Goal: Task Accomplishment & Management: Complete application form

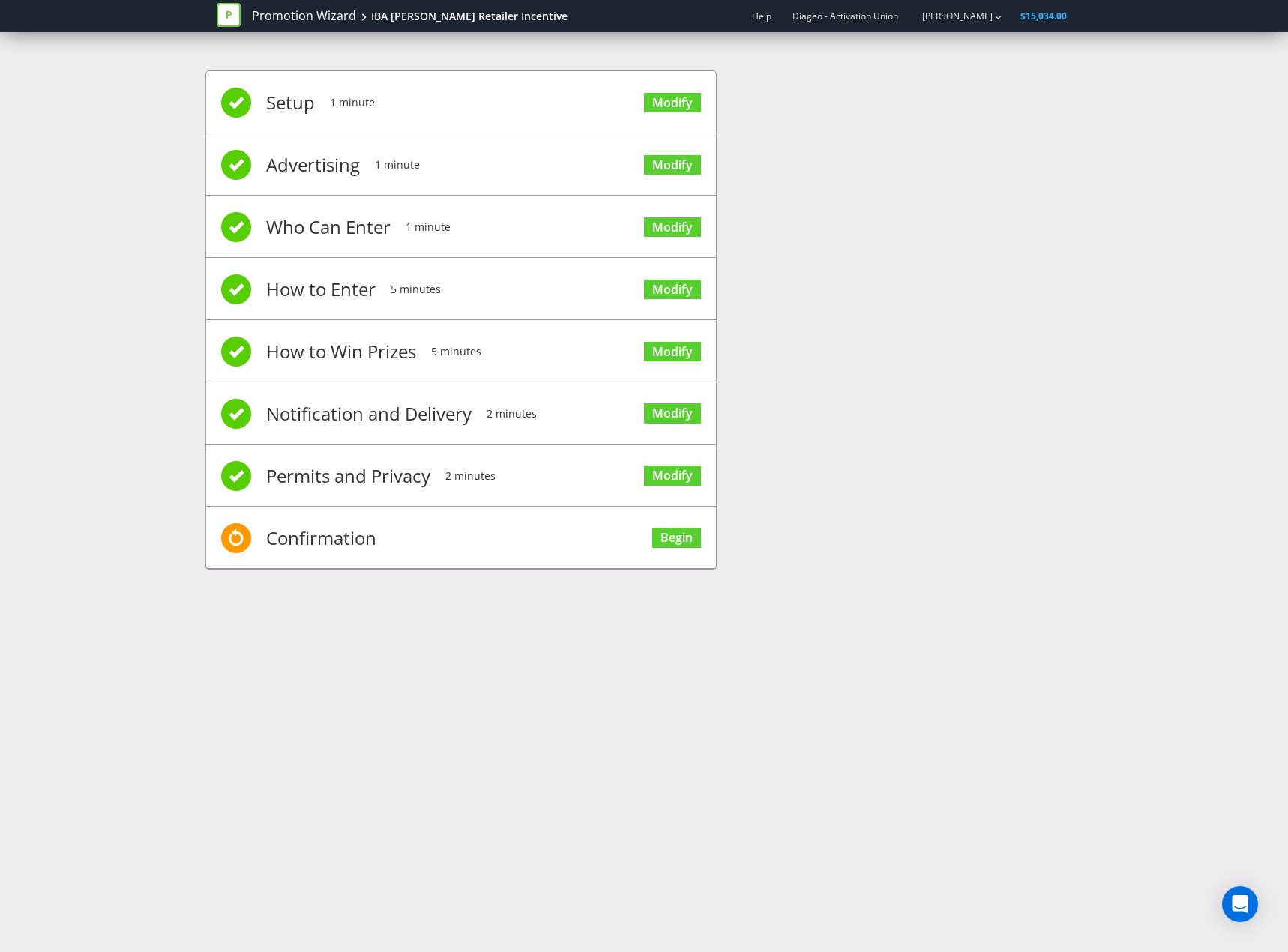
click at [212, 728] on div "Promotion Wizard IBA [PERSON_NAME] Retailer Incentive Help Diageo - Activation …" at bounding box center [644, 476] width 1288 height 952
click at [673, 96] on link "Modify" at bounding box center [672, 103] width 57 height 21
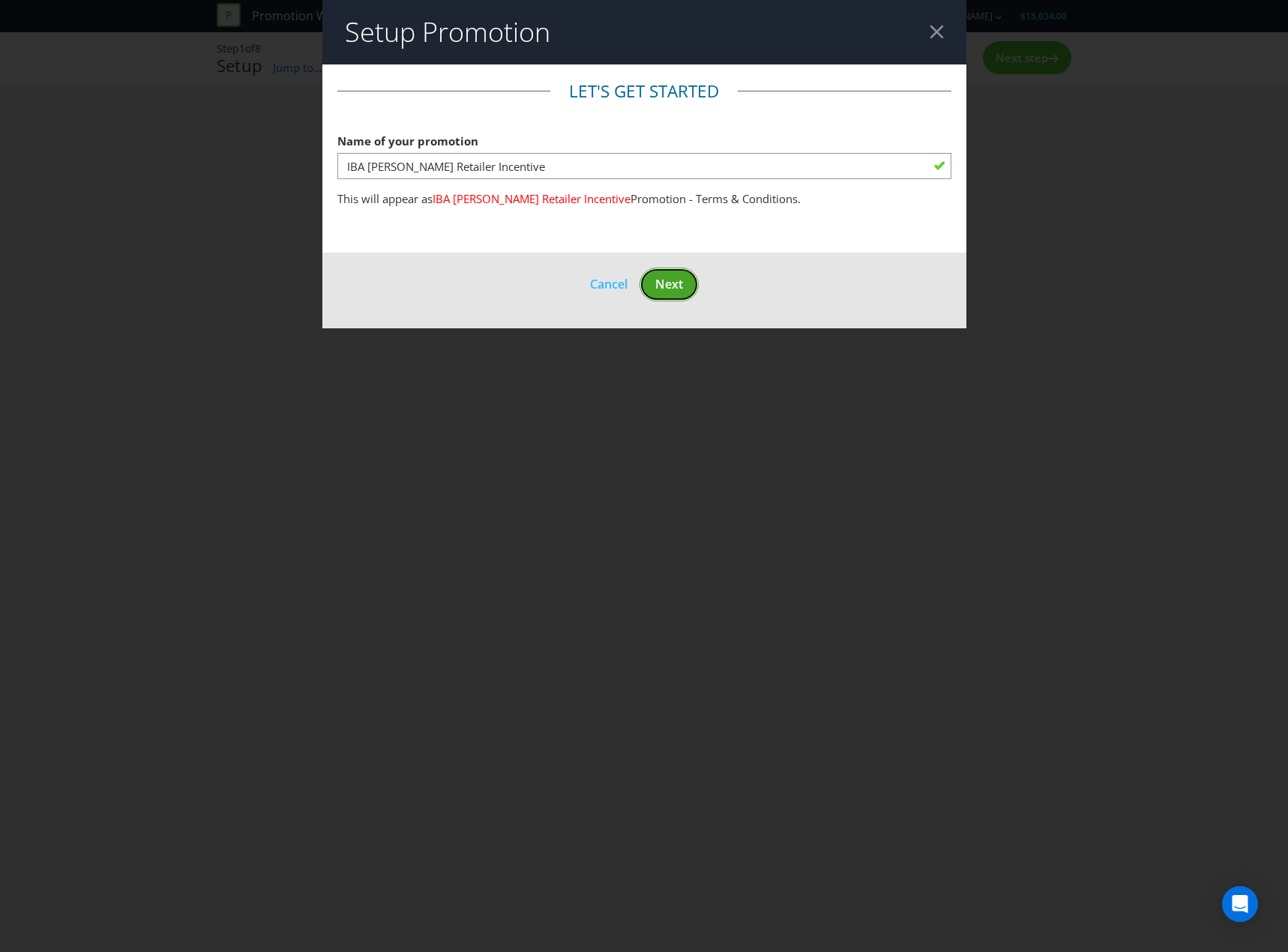
click at [686, 283] on button "Next" at bounding box center [669, 284] width 59 height 34
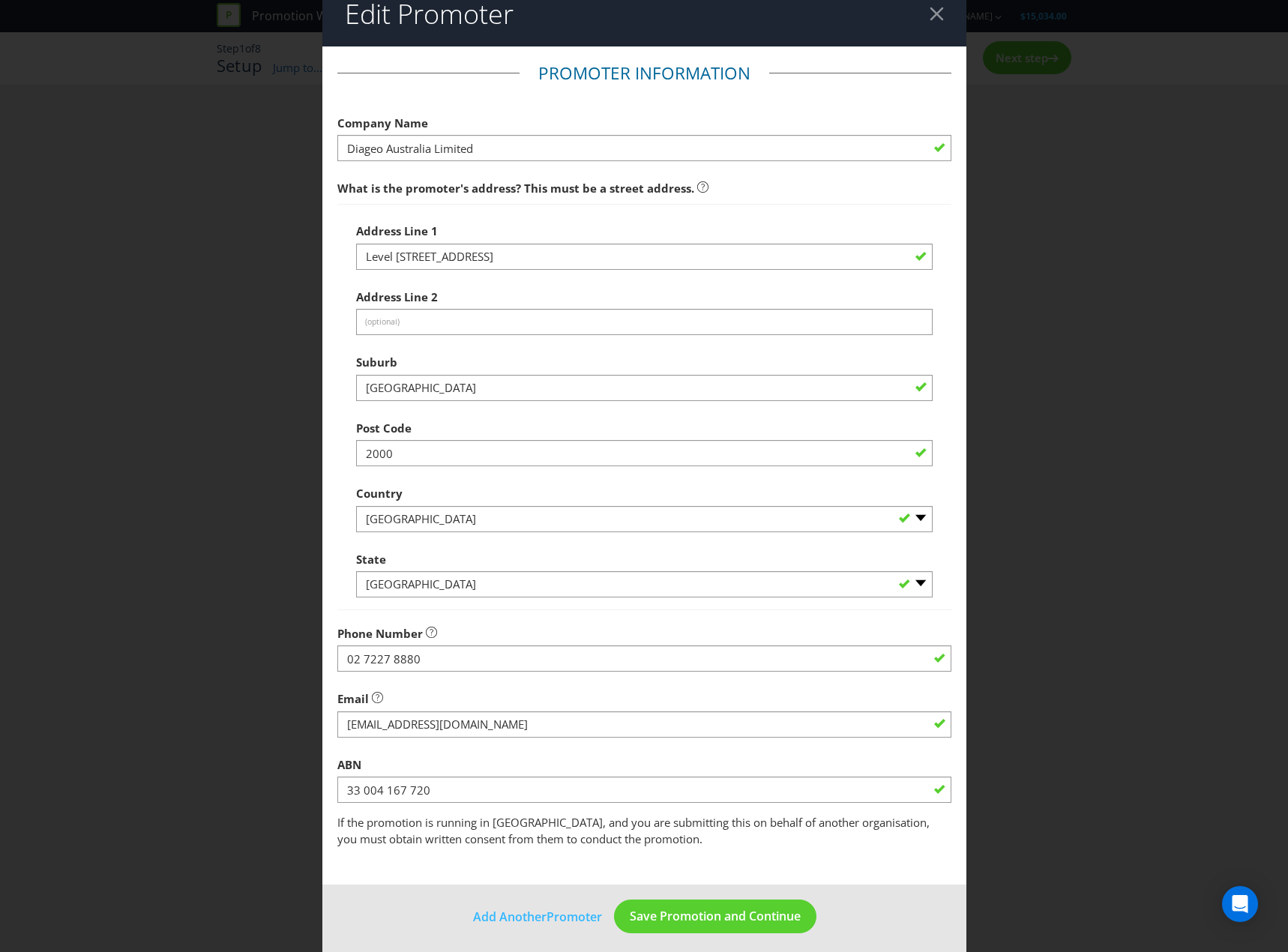
scroll to position [26, 0]
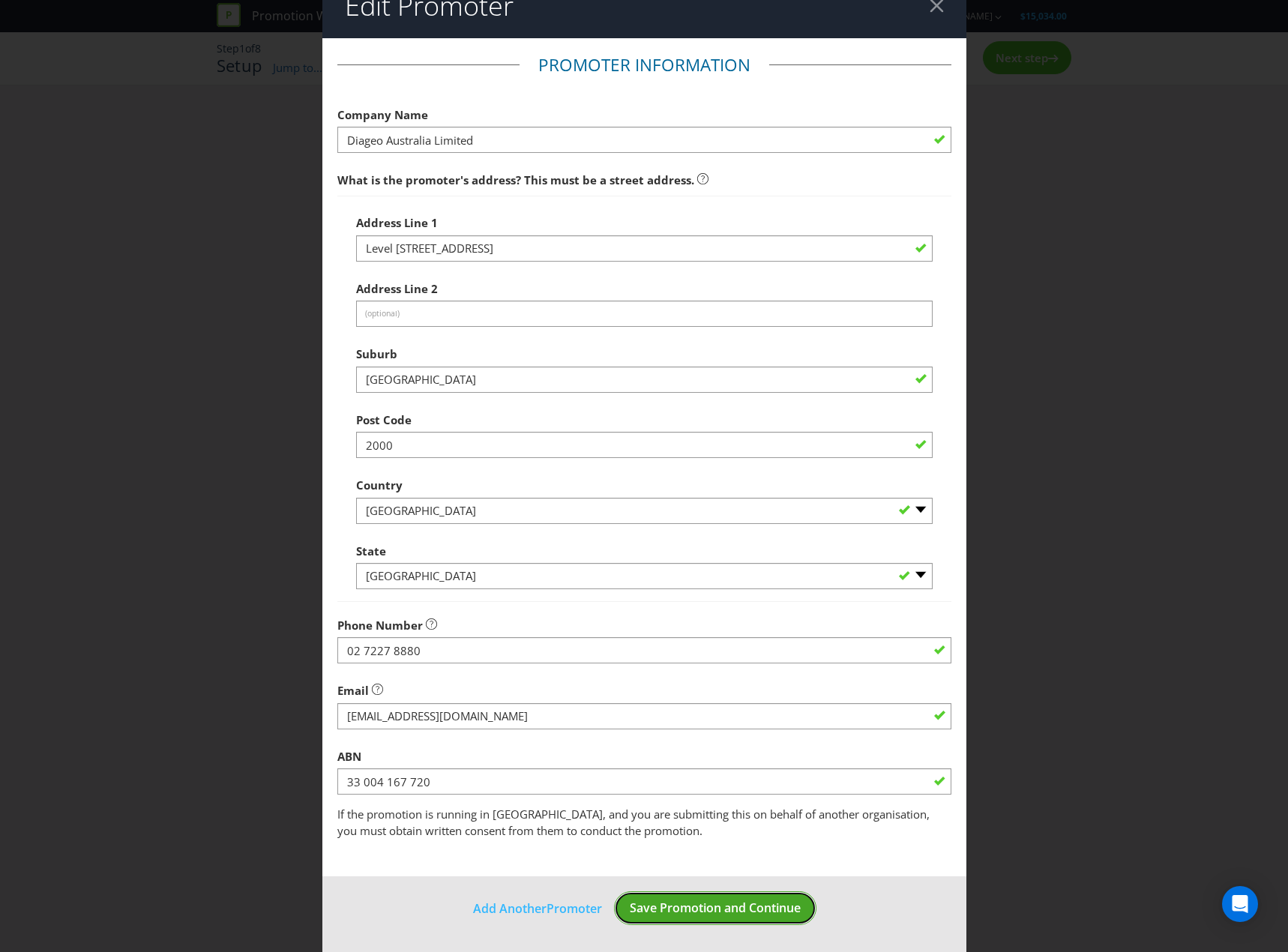
click at [750, 904] on span "Save Promotion and Continue" at bounding box center [714, 908] width 171 height 17
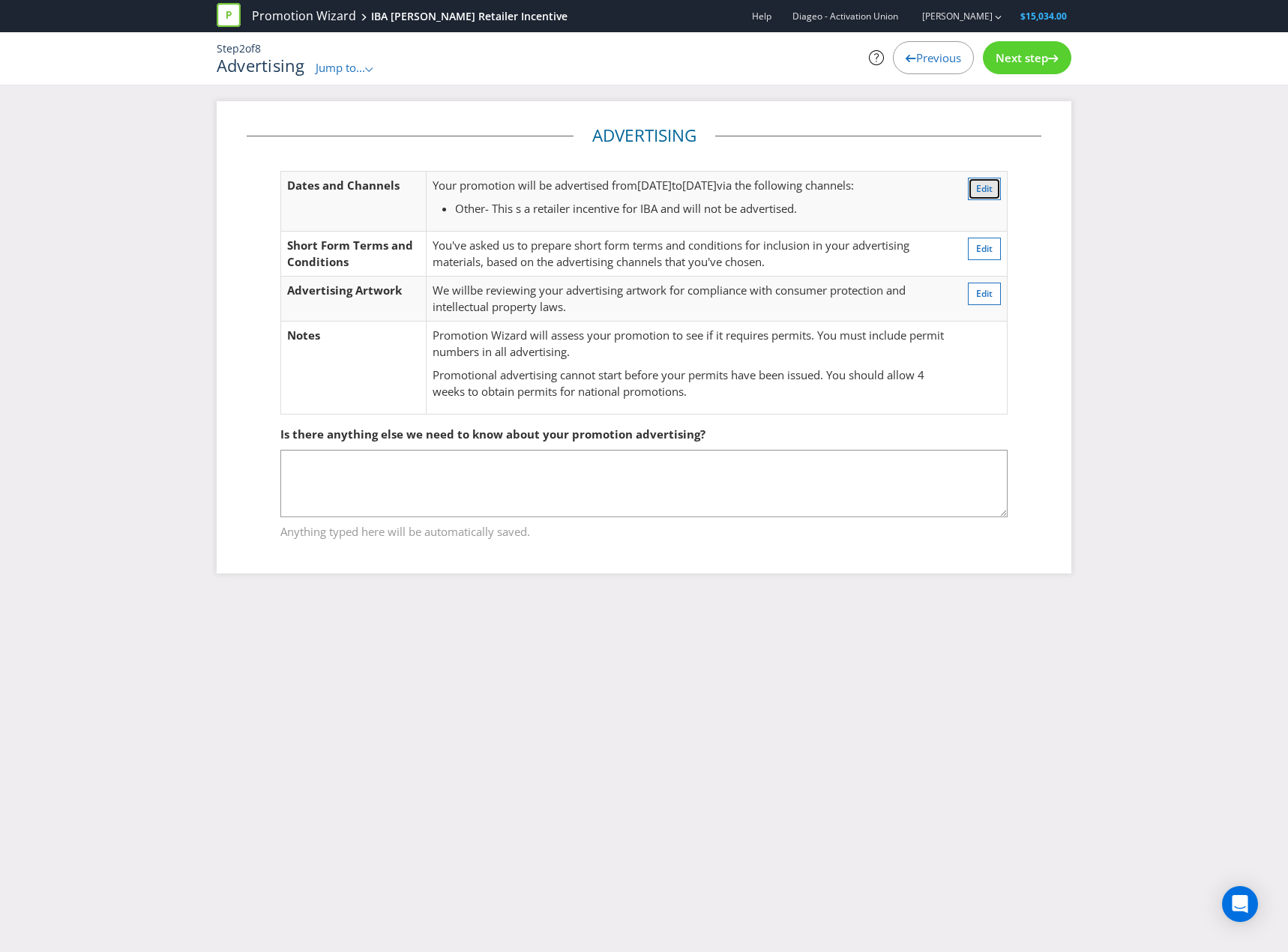
click at [995, 189] on button "Edit" at bounding box center [984, 188] width 33 height 22
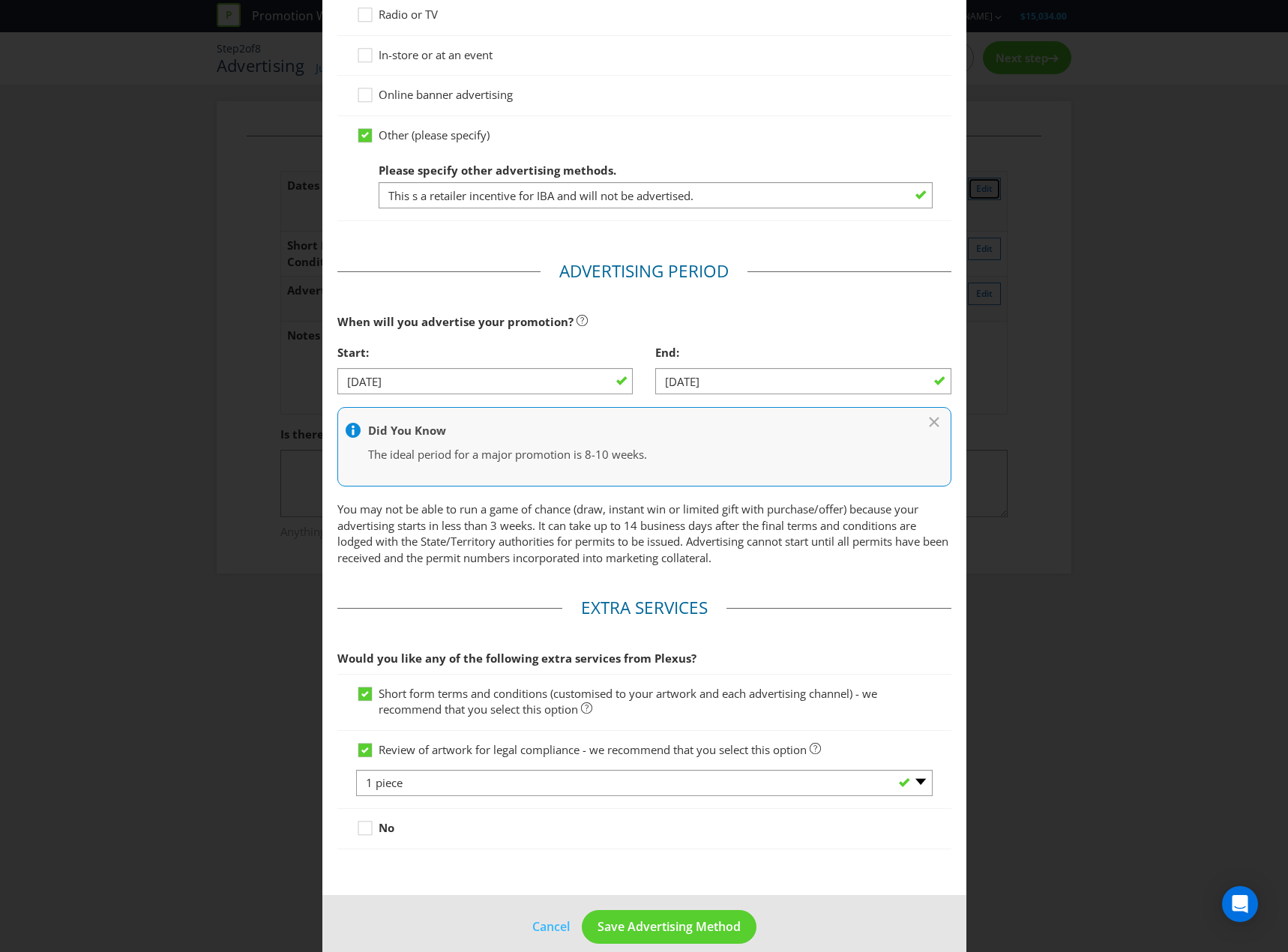
scroll to position [300, 0]
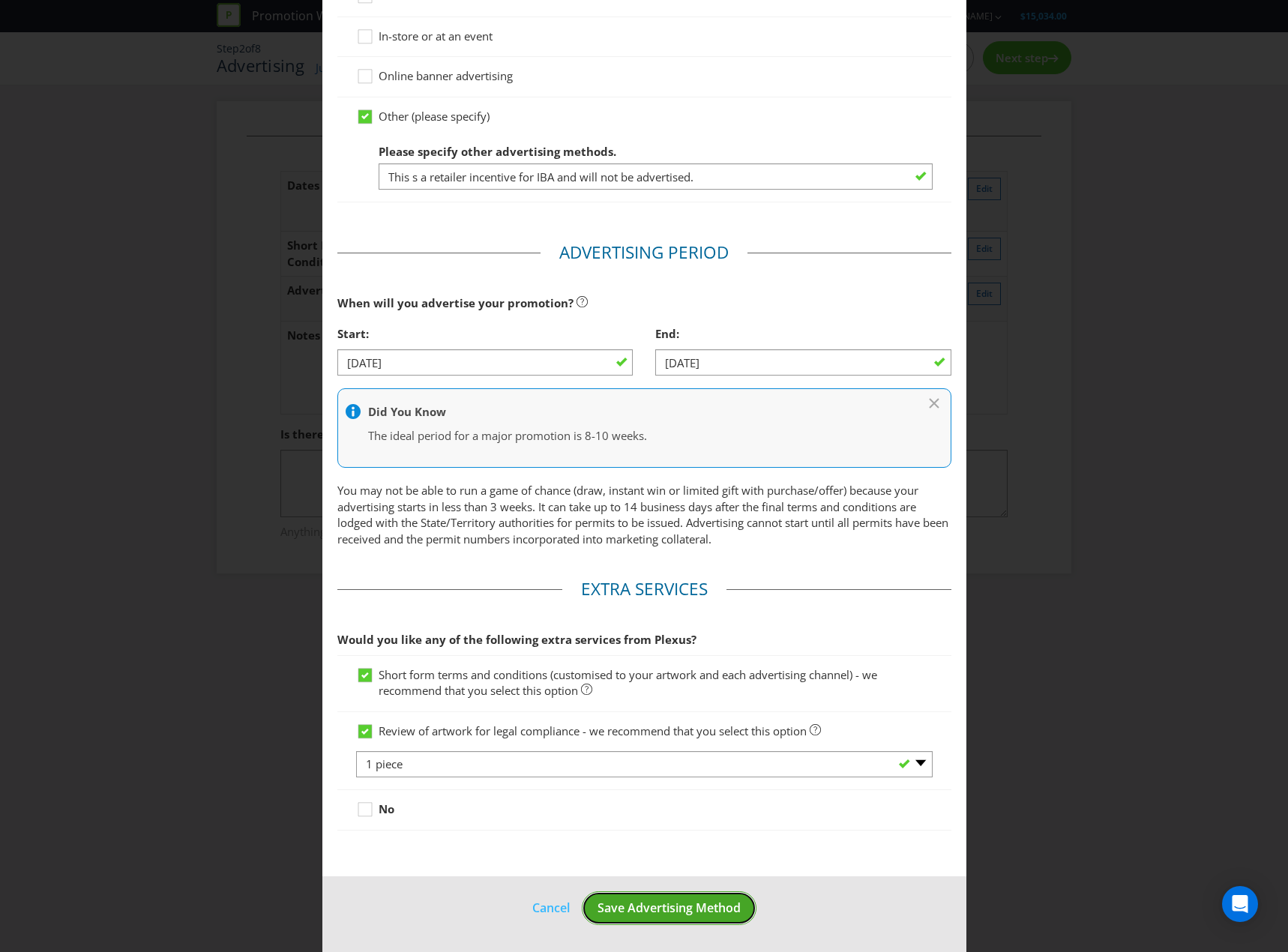
click at [656, 898] on button "Save Advertising Method" at bounding box center [669, 908] width 174 height 34
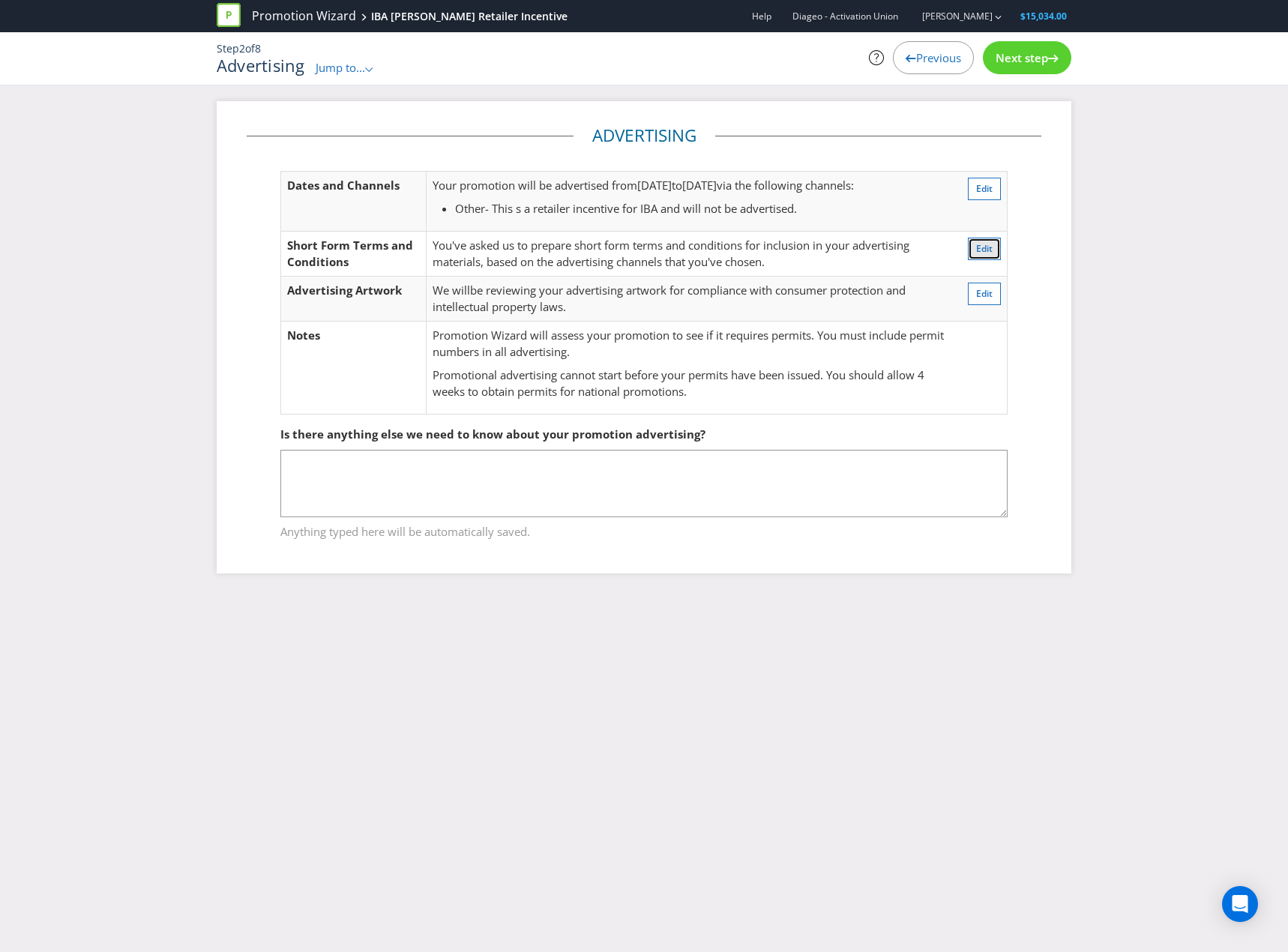
click at [988, 251] on span "Edit" at bounding box center [985, 249] width 17 height 13
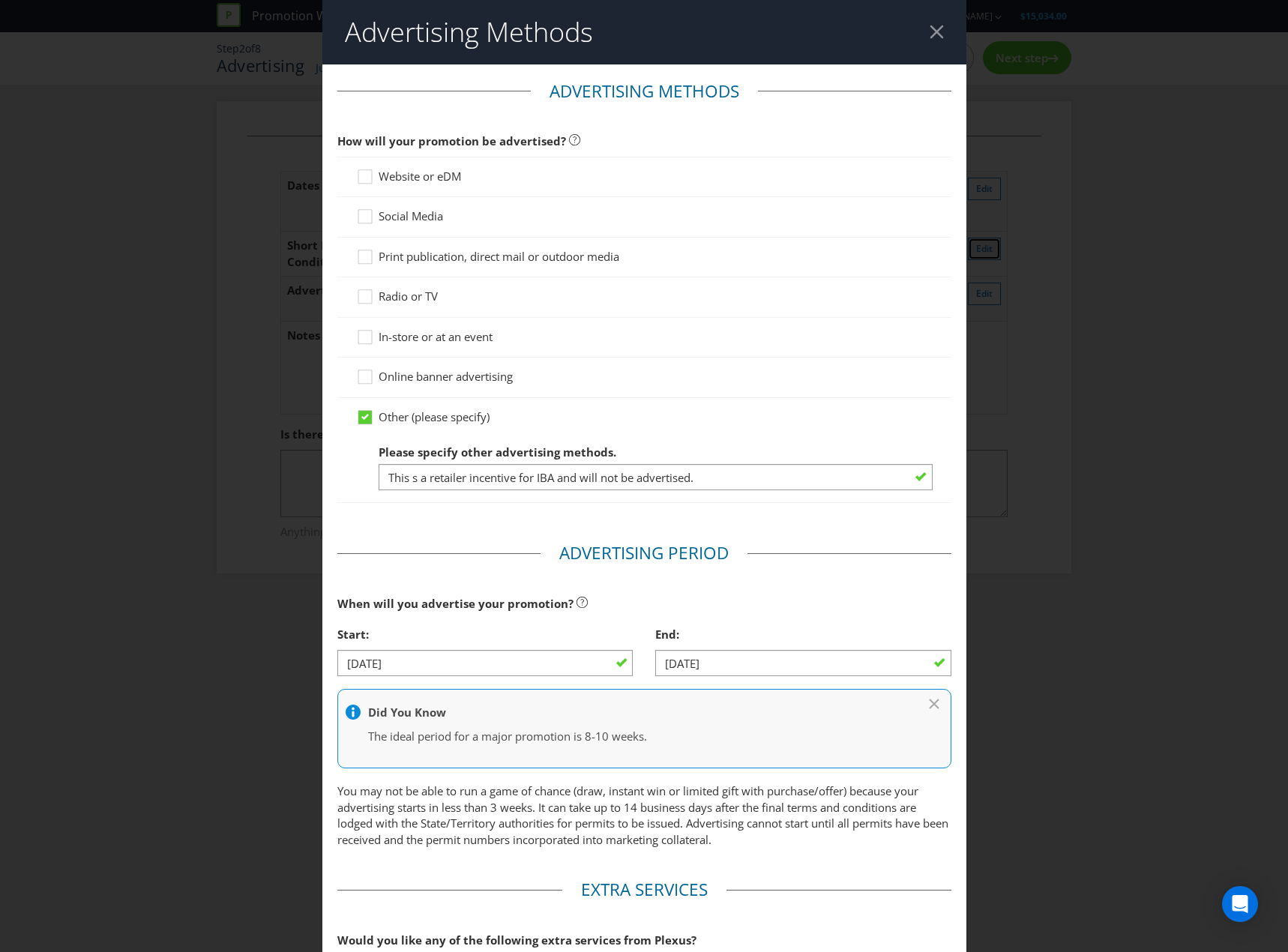
scroll to position [300, 0]
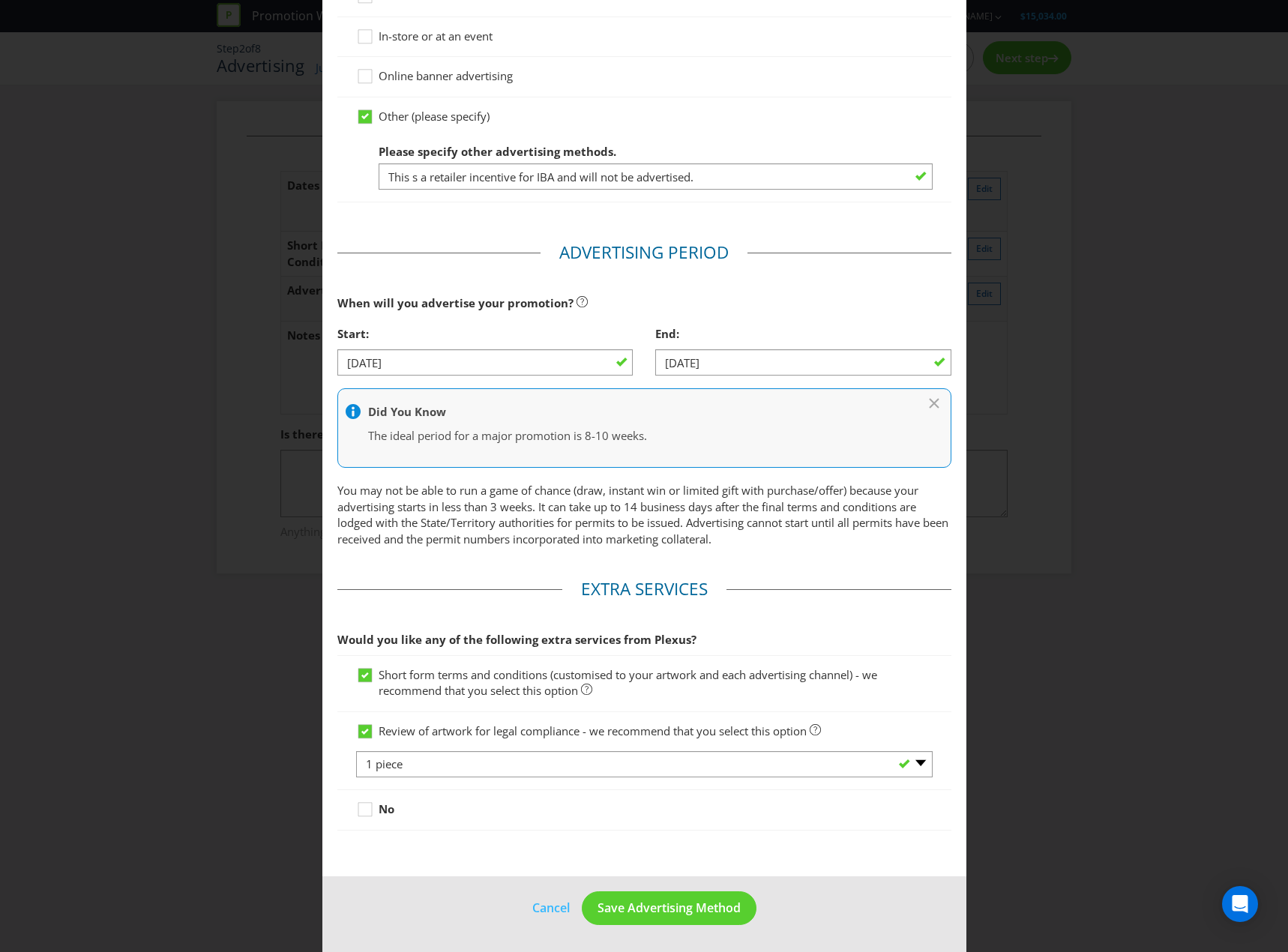
click at [1026, 381] on div "Advertising Methods Advertising Methods How will your promotion be advertised? …" at bounding box center [644, 476] width 1288 height 952
click at [667, 904] on span "Save Advertising Method" at bounding box center [670, 908] width 144 height 17
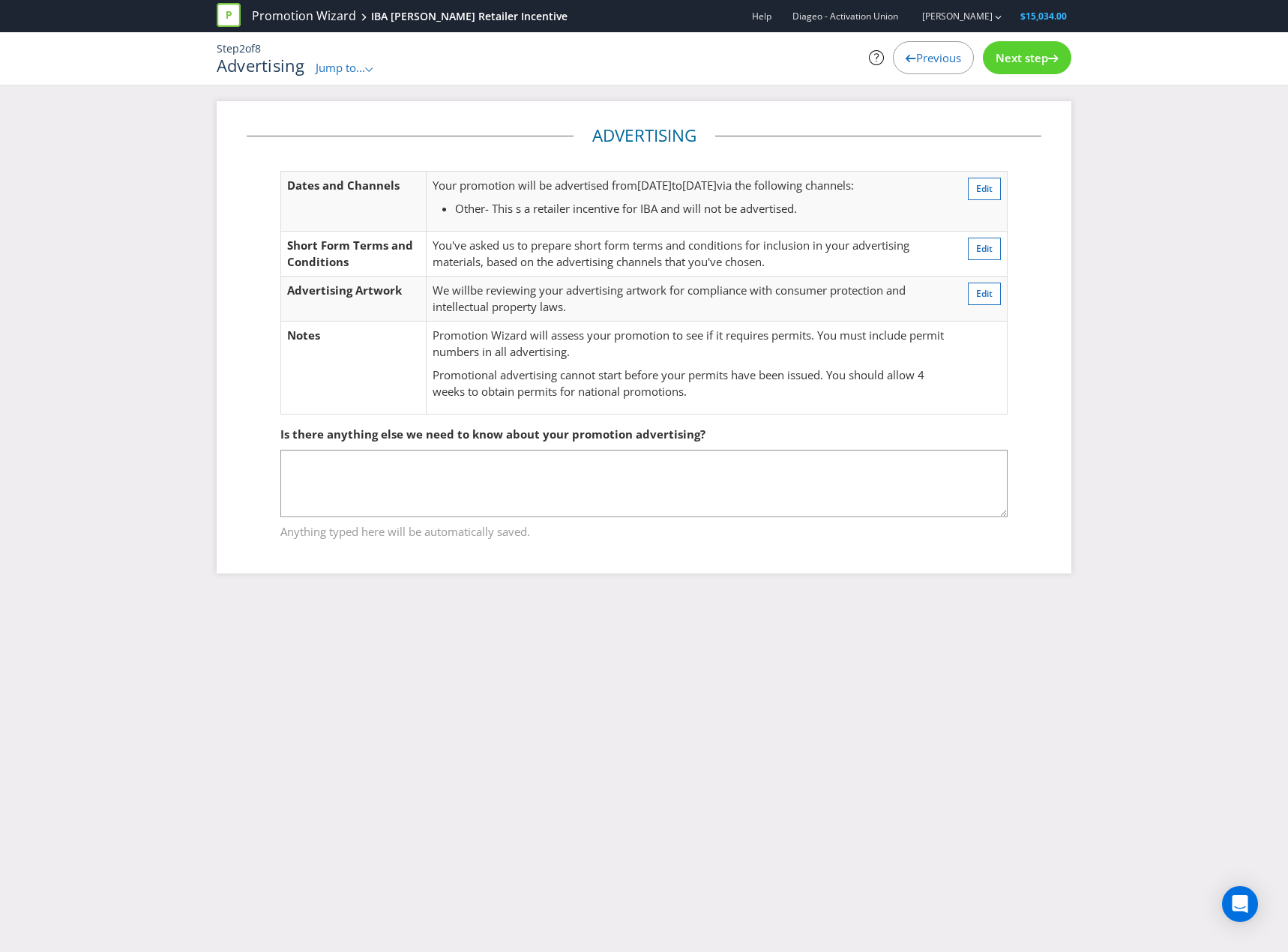
click at [1024, 70] on div "Next step" at bounding box center [1027, 57] width 89 height 33
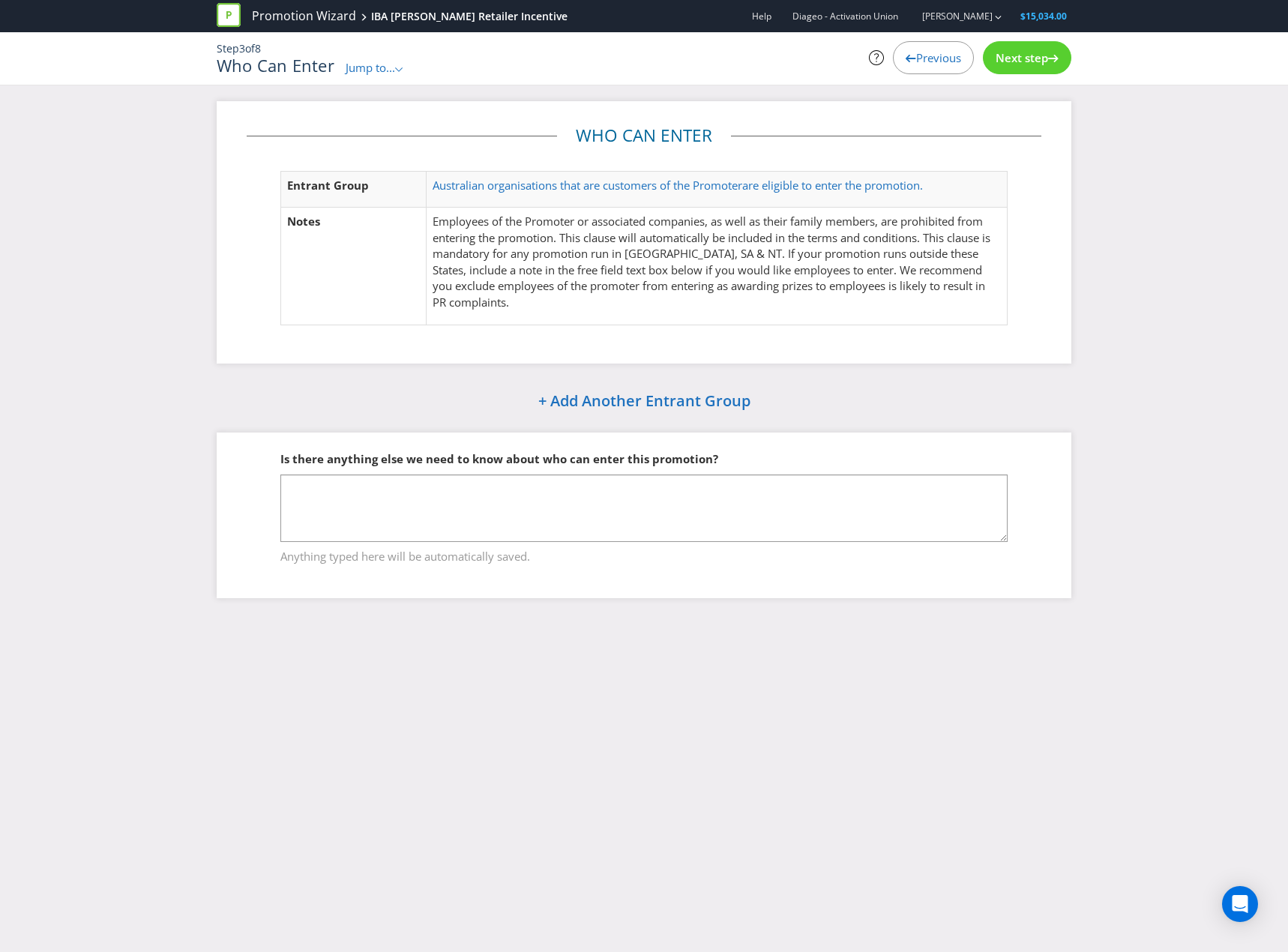
click at [942, 185] on p "Australian organisations that are customers of the Promoter are eligible to ent…" at bounding box center [716, 185] width 568 height 16
click at [919, 185] on span "are eligible to enter the promotion." at bounding box center [833, 185] width 181 height 15
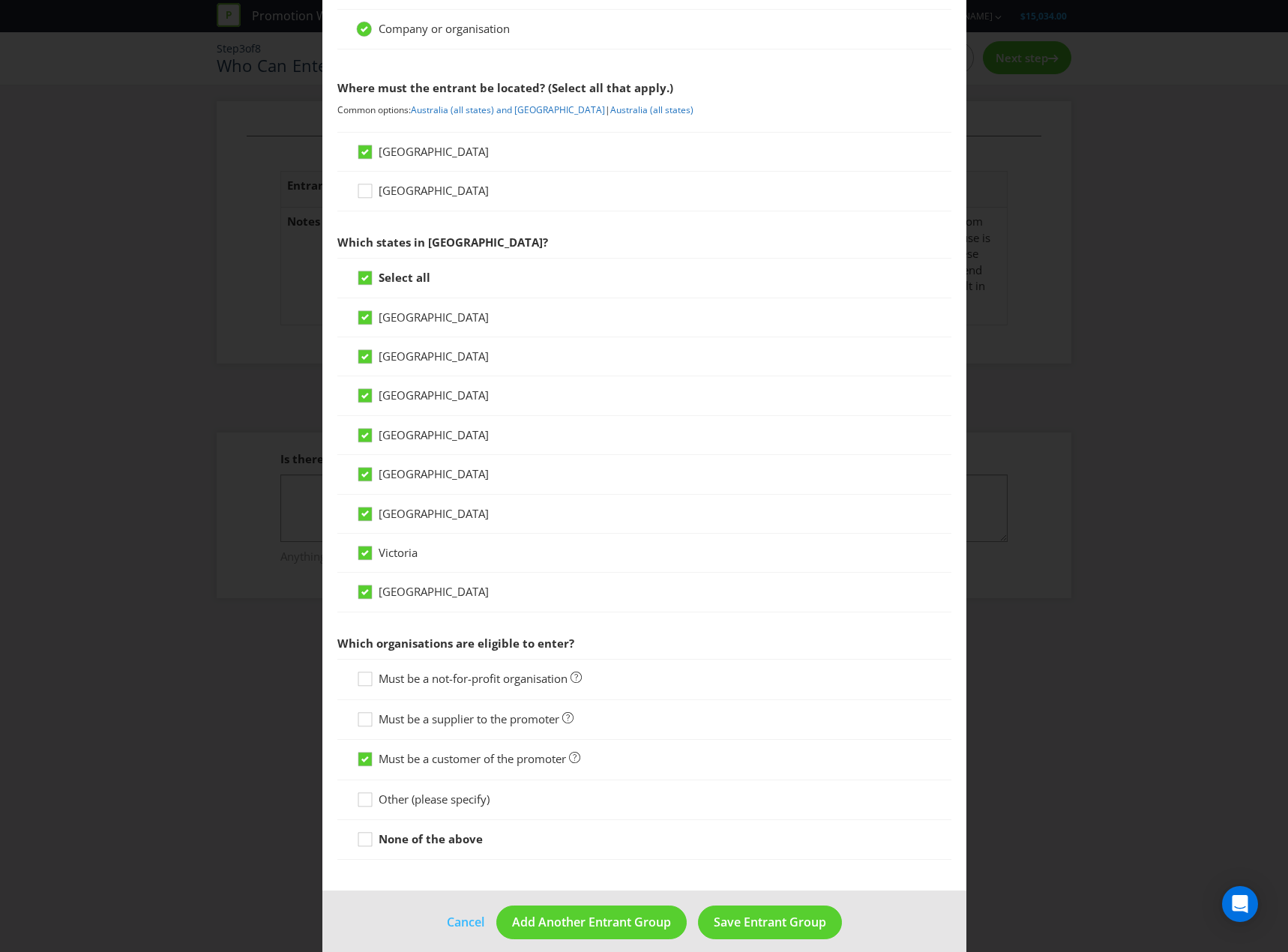
scroll to position [150, 0]
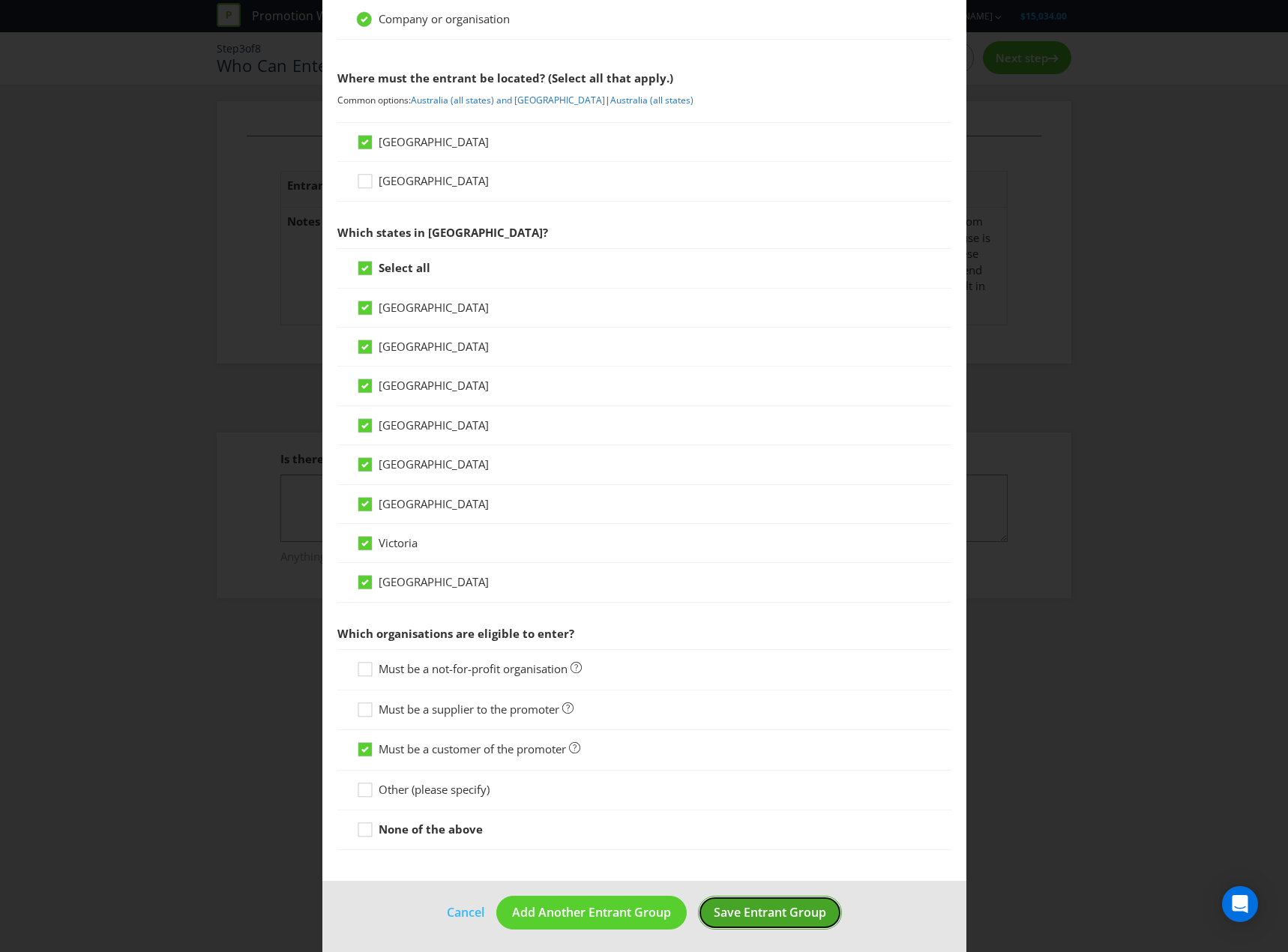
click at [796, 902] on button "Save Entrant Group" at bounding box center [769, 913] width 144 height 34
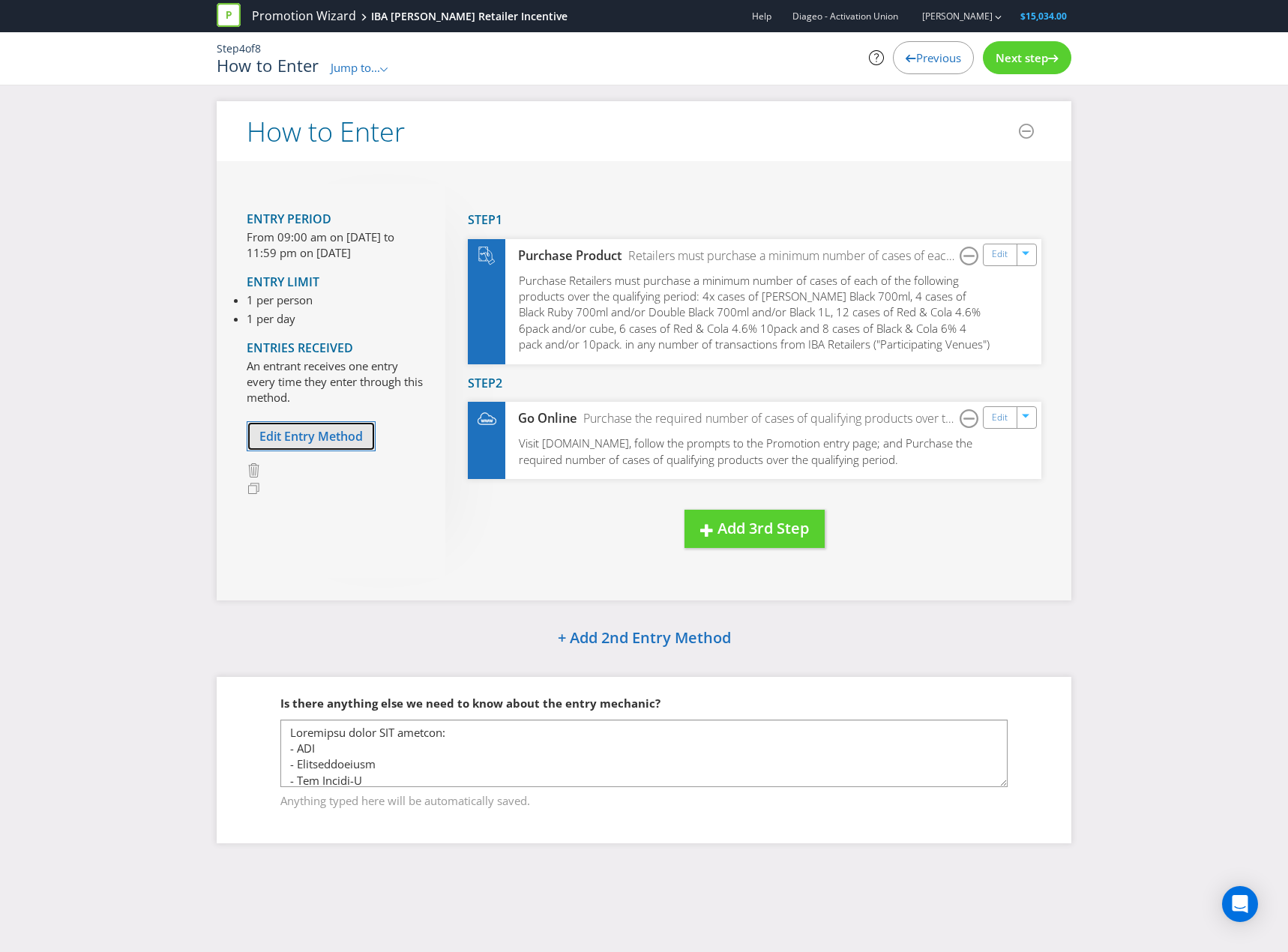
click at [365, 433] on button "Edit Entry Method" at bounding box center [311, 436] width 129 height 31
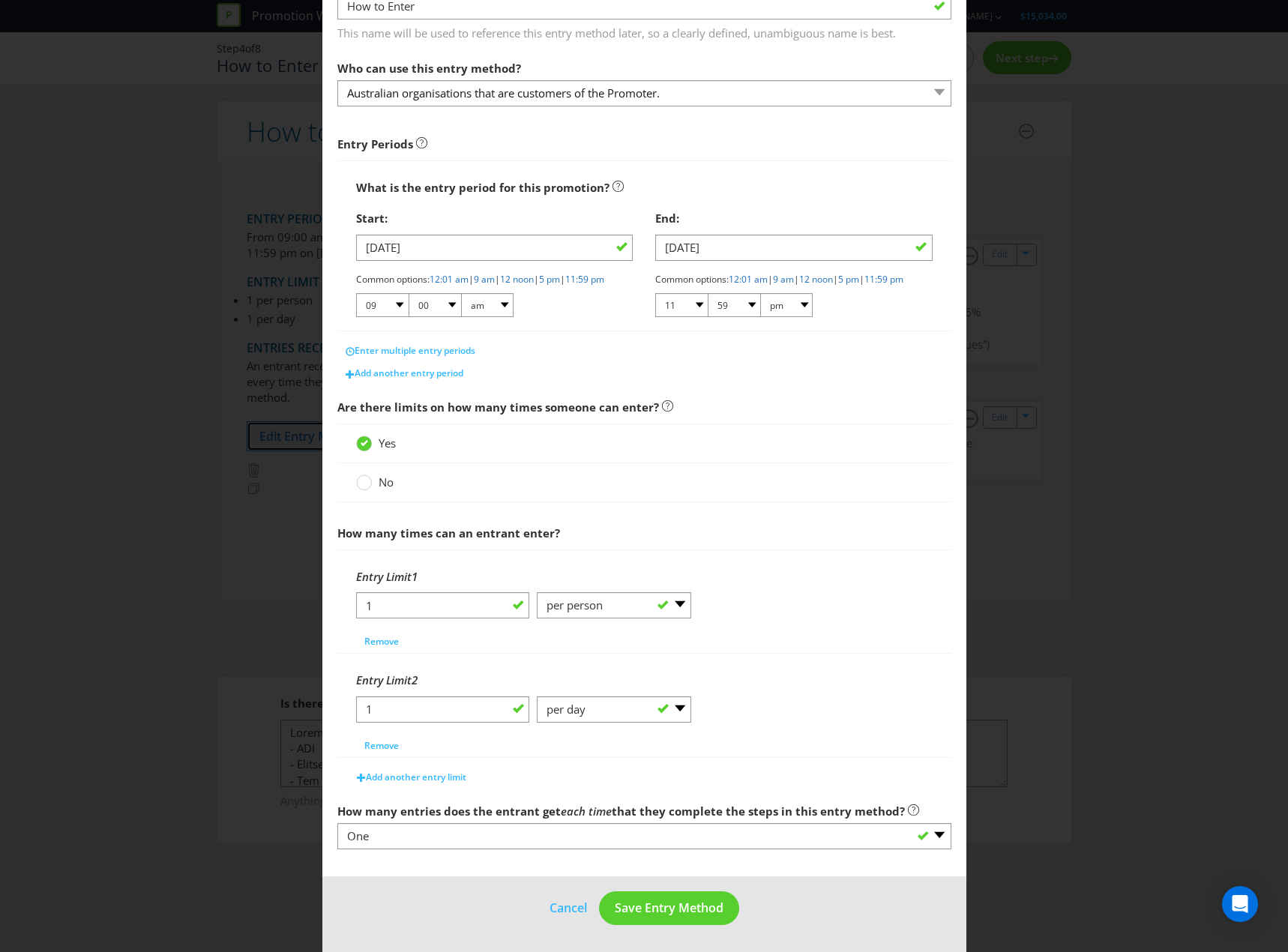
scroll to position [126, 0]
click at [699, 924] on button "Save Entry Method" at bounding box center [669, 908] width 140 height 34
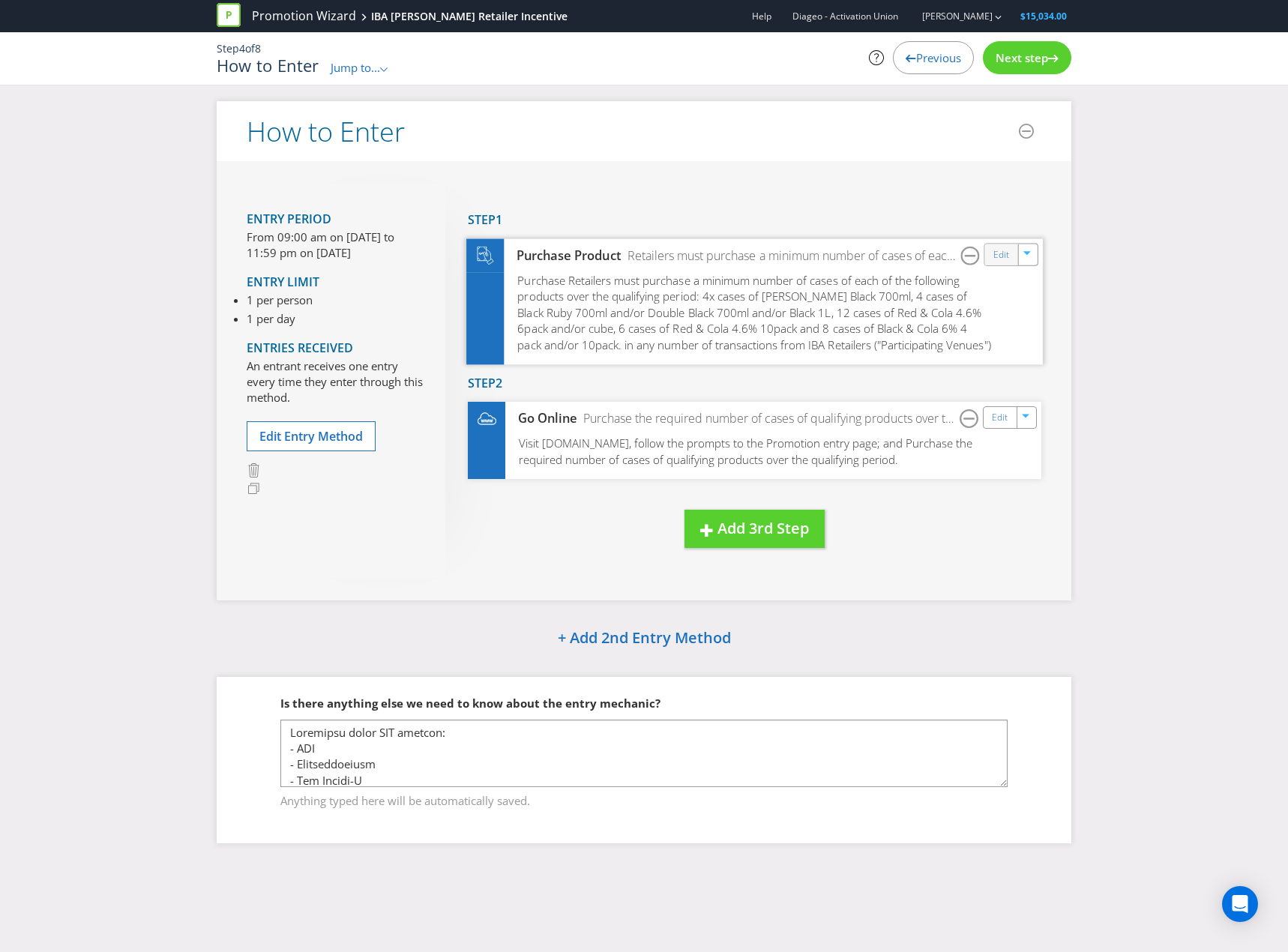
click at [1013, 250] on div "Edit" at bounding box center [1002, 254] width 34 height 21
click at [1012, 253] on div "Edit" at bounding box center [1002, 254] width 34 height 21
click at [1005, 253] on link "Edit" at bounding box center [1001, 255] width 16 height 17
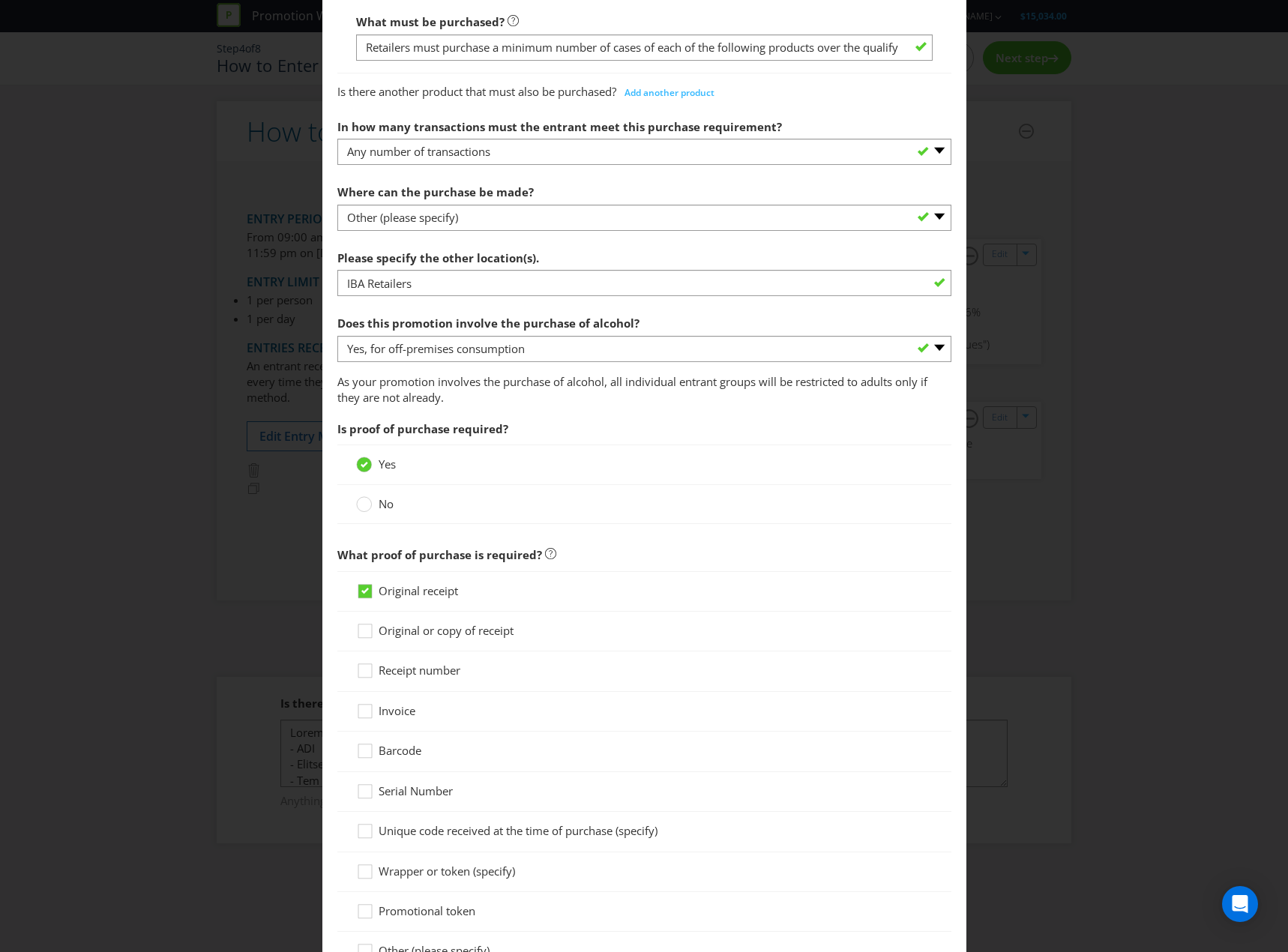
scroll to position [1150, 0]
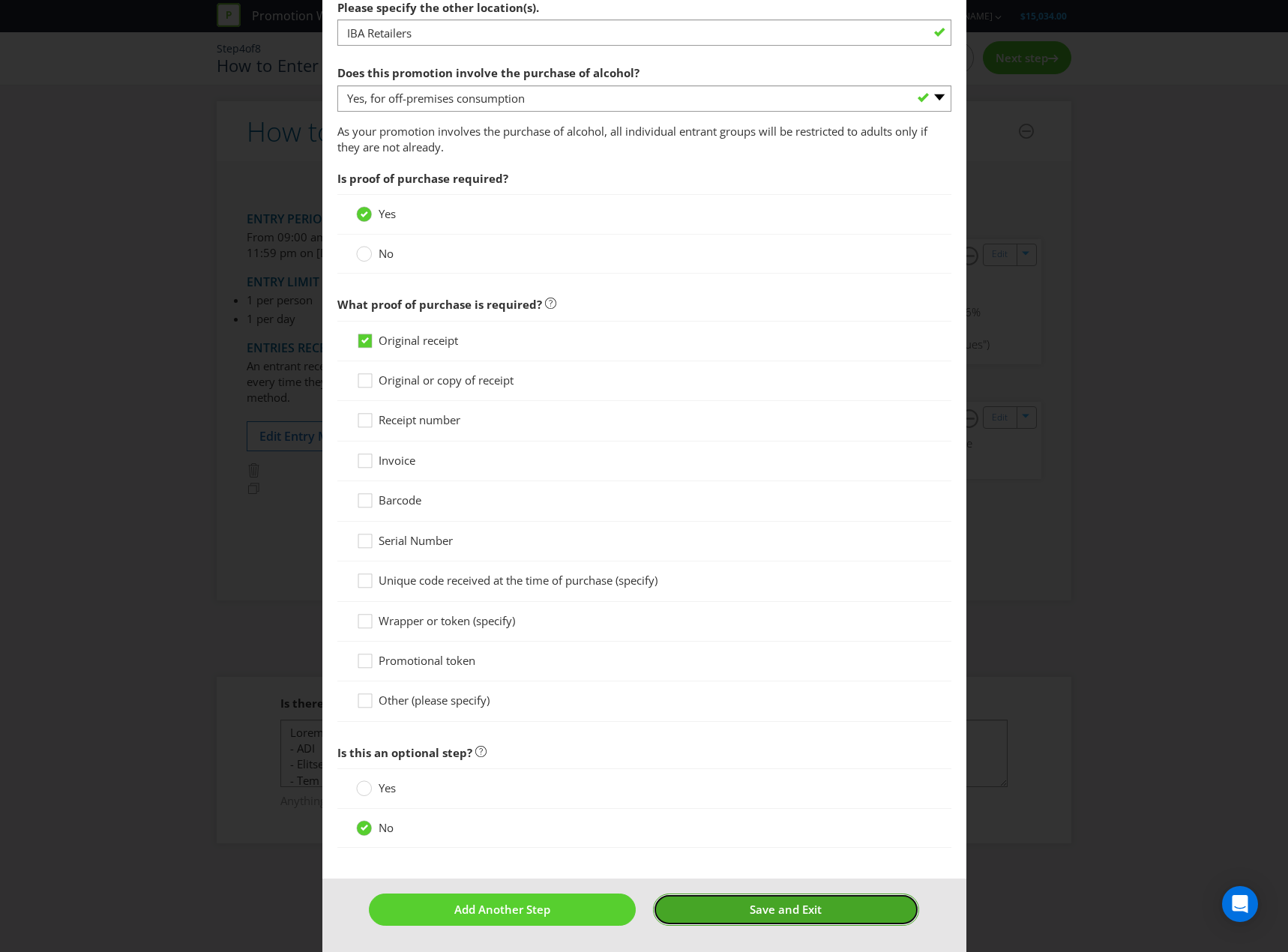
click at [824, 915] on button "Save and Exit" at bounding box center [785, 909] width 266 height 33
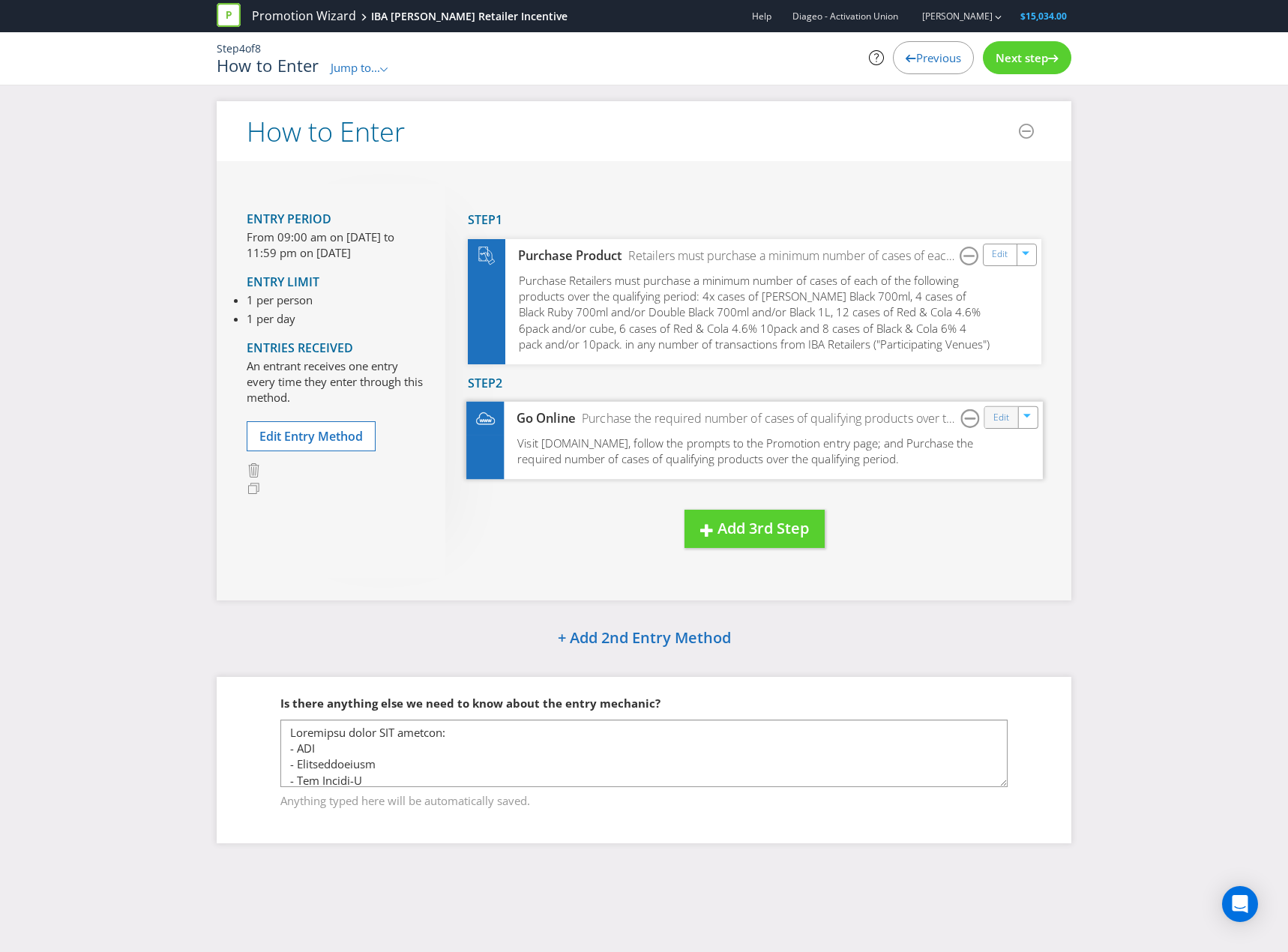
click at [1010, 427] on div "Edit" at bounding box center [1002, 417] width 34 height 21
click at [1004, 410] on link "Edit" at bounding box center [1001, 418] width 16 height 17
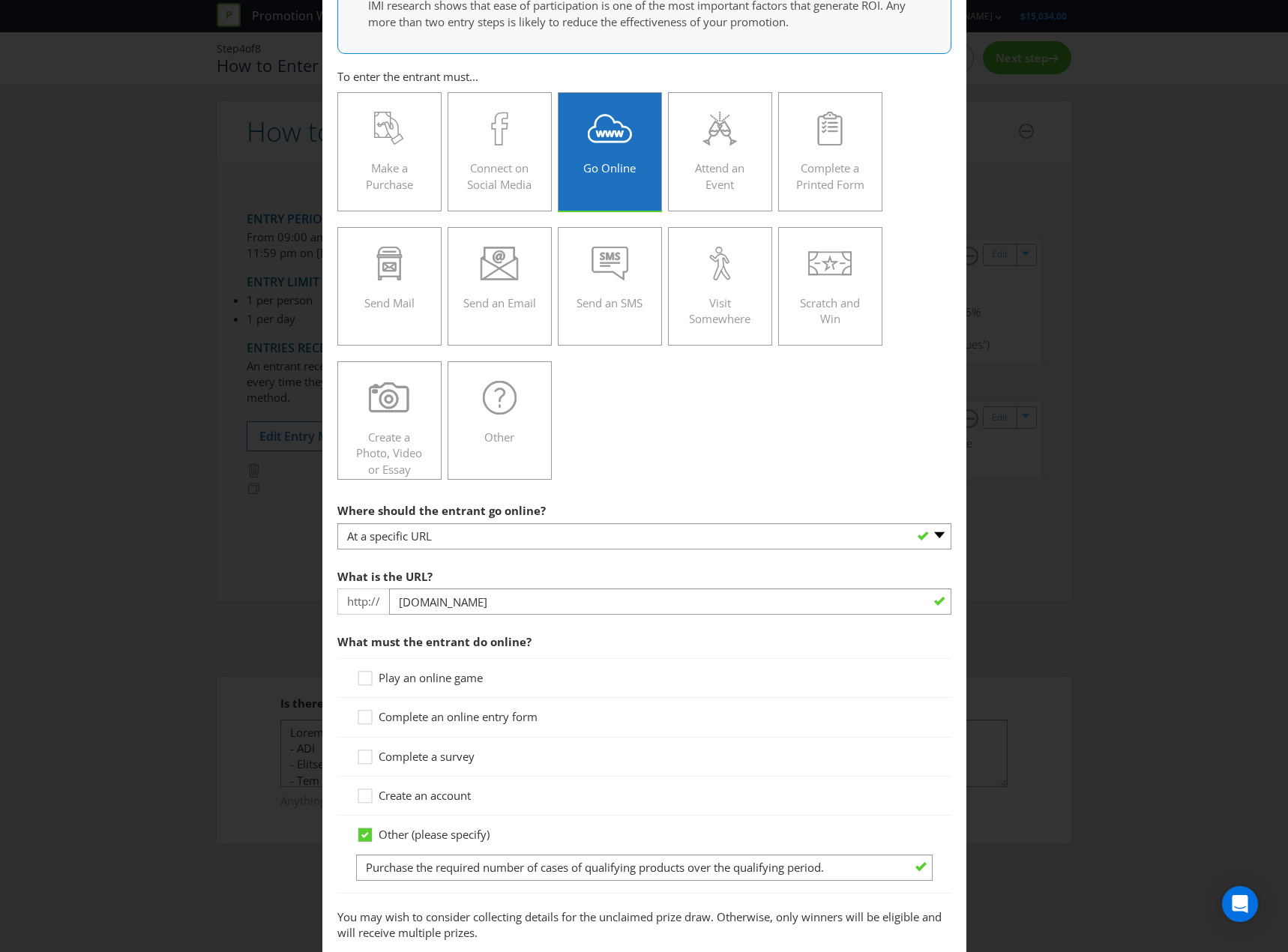
scroll to position [150, 0]
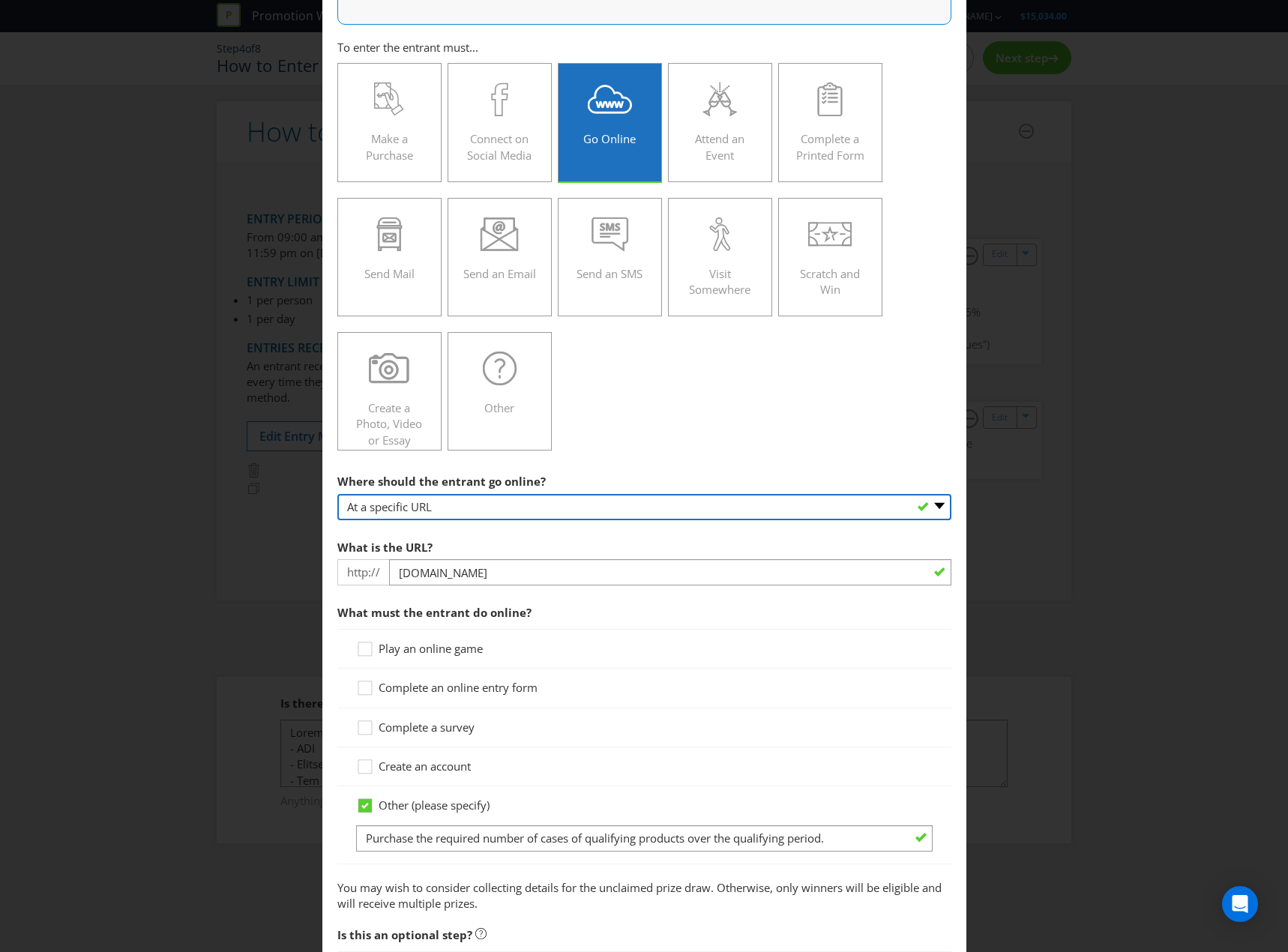
click at [747, 497] on select "-- Please select -- At a specific URL Using a direct link sent to the entrant b…" at bounding box center [644, 507] width 614 height 26
click at [338, 494] on select "-- Please select -- At a specific URL Using a direct link sent to the entrant b…" at bounding box center [644, 507] width 614 height 26
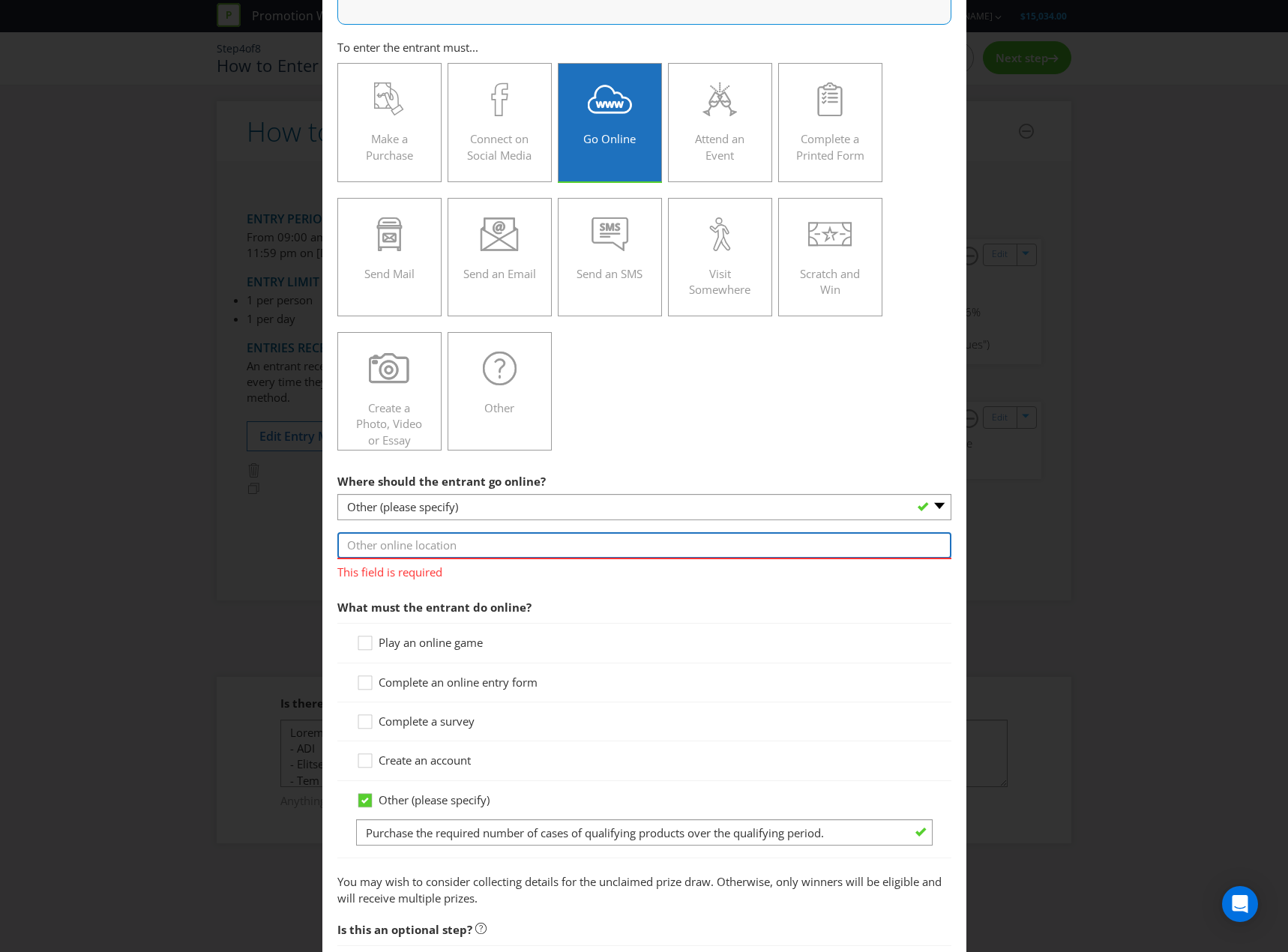
click at [648, 546] on input "text" at bounding box center [644, 545] width 614 height 26
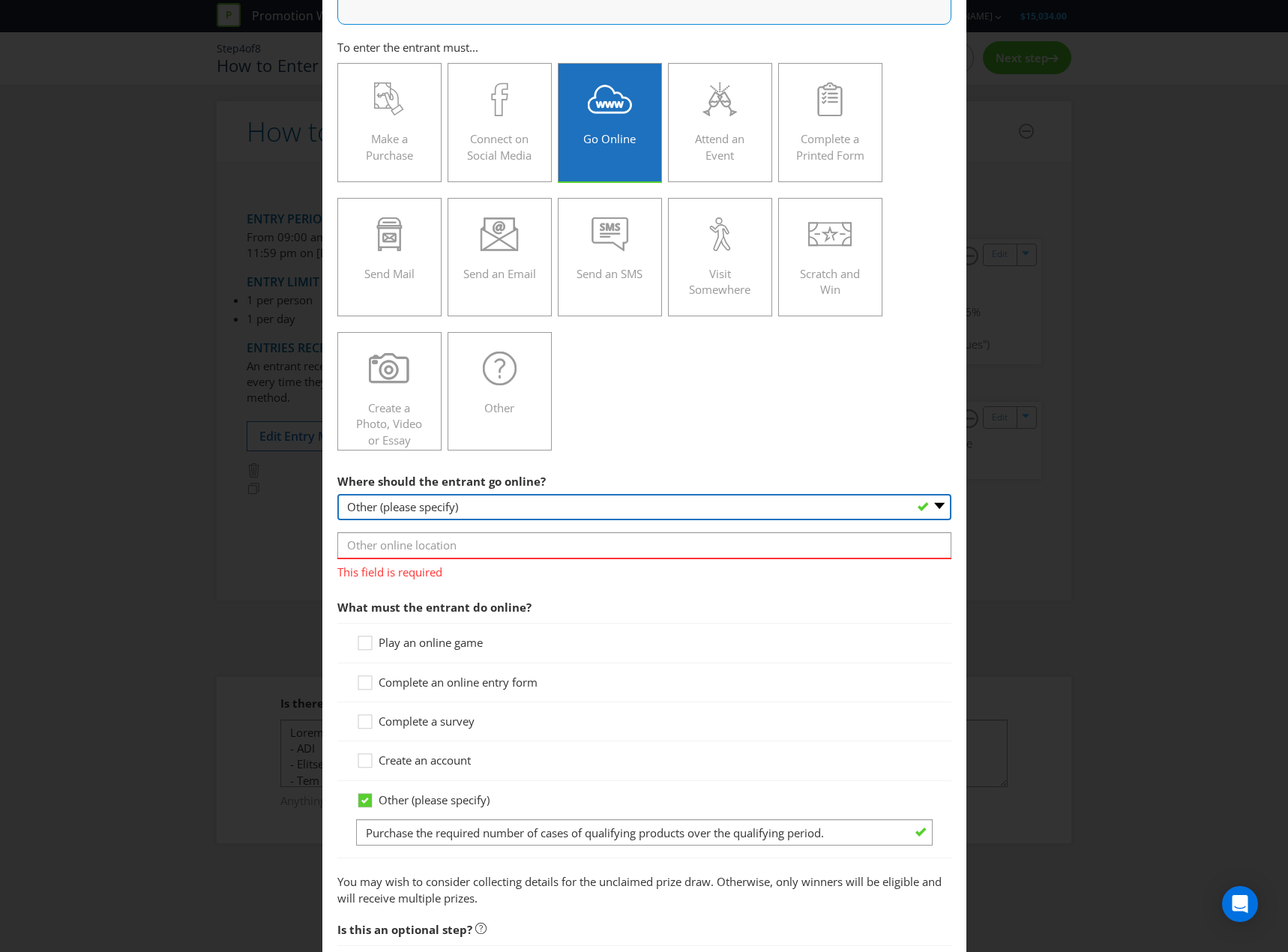
click at [683, 505] on select "-- Please select -- At a specific URL Using a direct link sent to the entrant b…" at bounding box center [644, 507] width 614 height 26
click at [338, 494] on select "-- Please select -- At a specific URL Using a direct link sent to the entrant b…" at bounding box center [644, 507] width 614 height 26
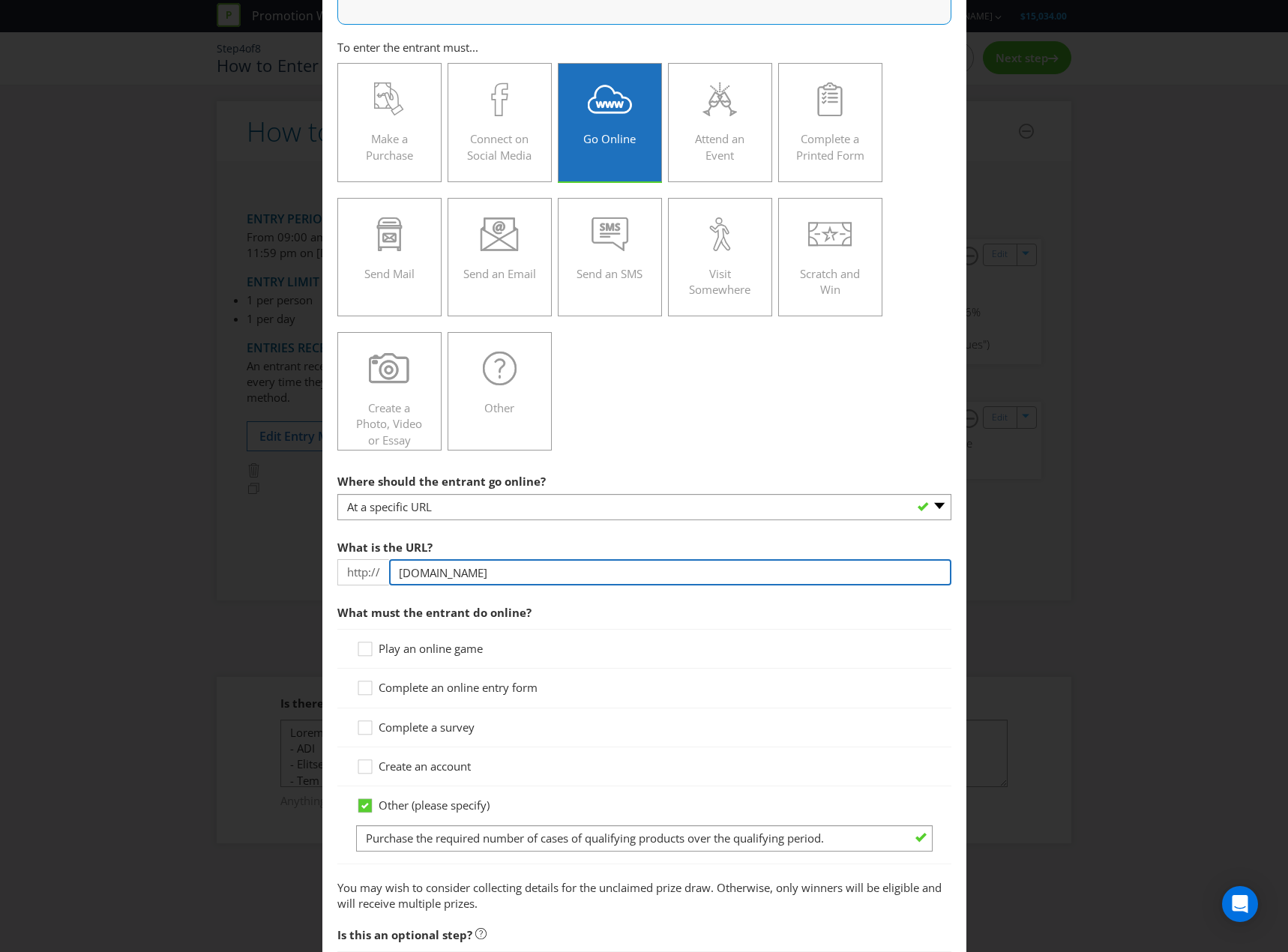
click at [606, 583] on input "[DOMAIN_NAME]" at bounding box center [670, 573] width 562 height 26
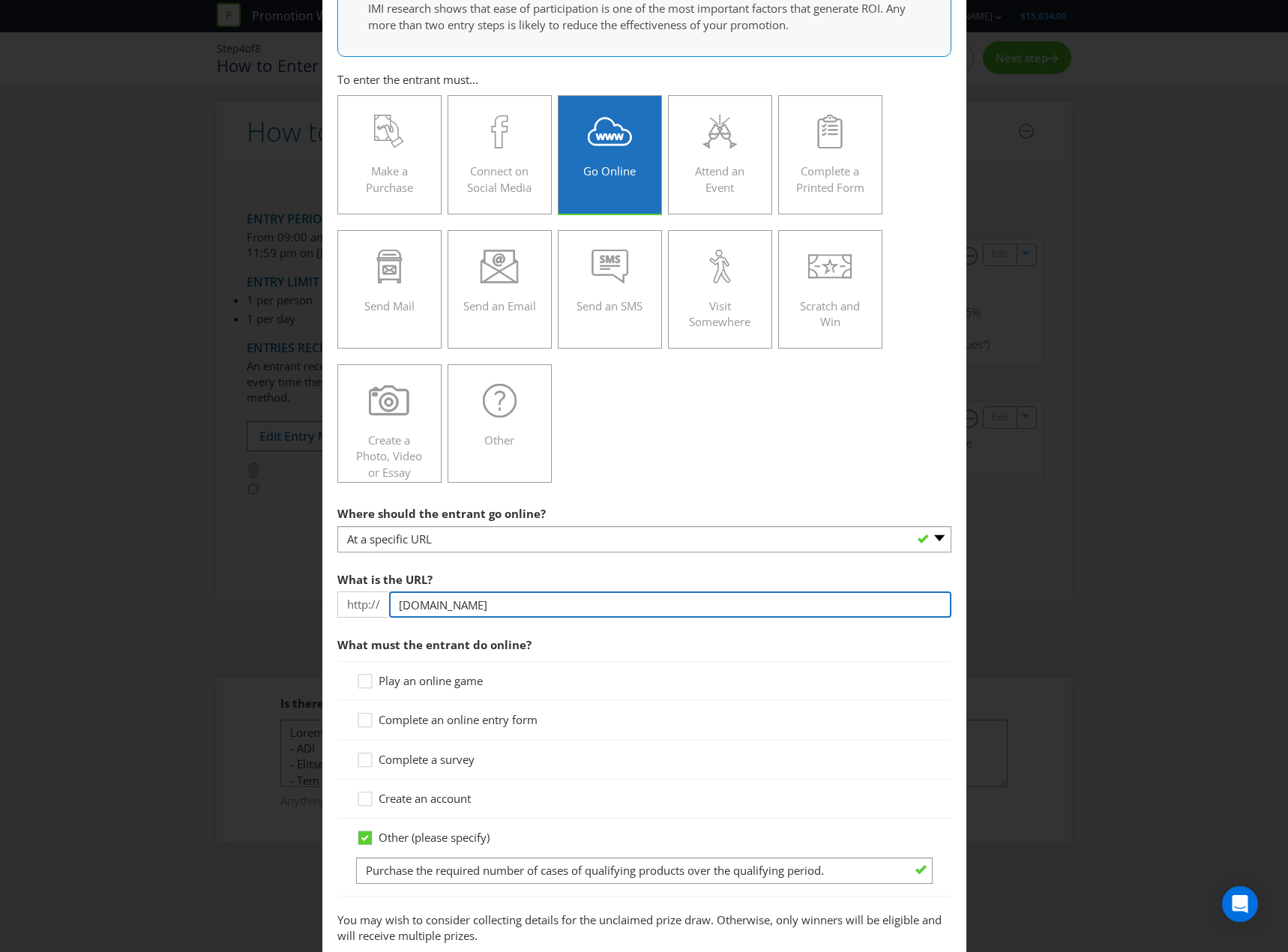
scroll to position [0, 0]
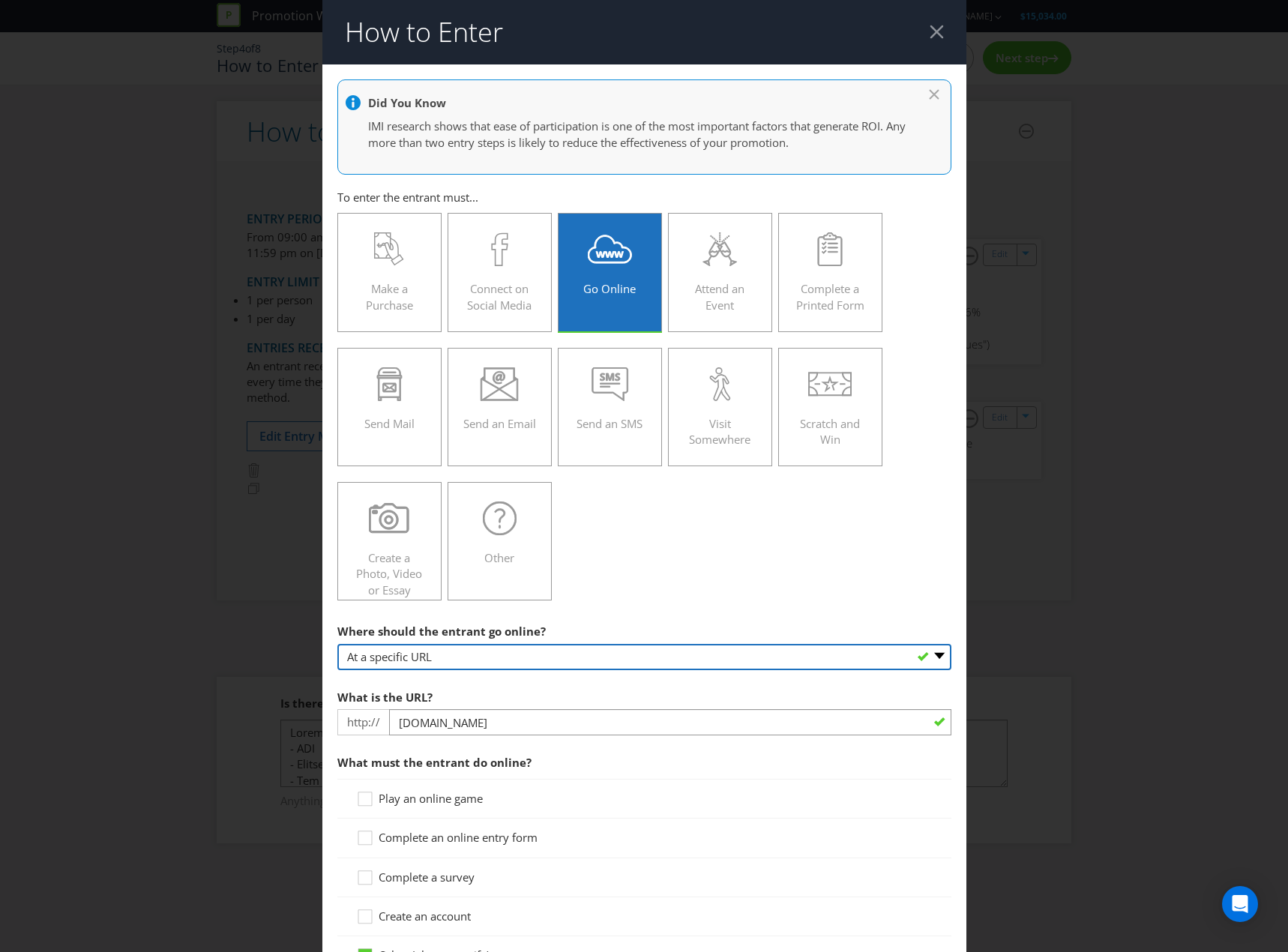
click at [664, 659] on select "-- Please select -- At a specific URL Using a direct link sent to the entrant b…" at bounding box center [644, 656] width 614 height 26
select select "OTHER"
click at [338, 643] on select "-- Please select -- At a specific URL Using a direct link sent to the entrant b…" at bounding box center [644, 656] width 614 height 26
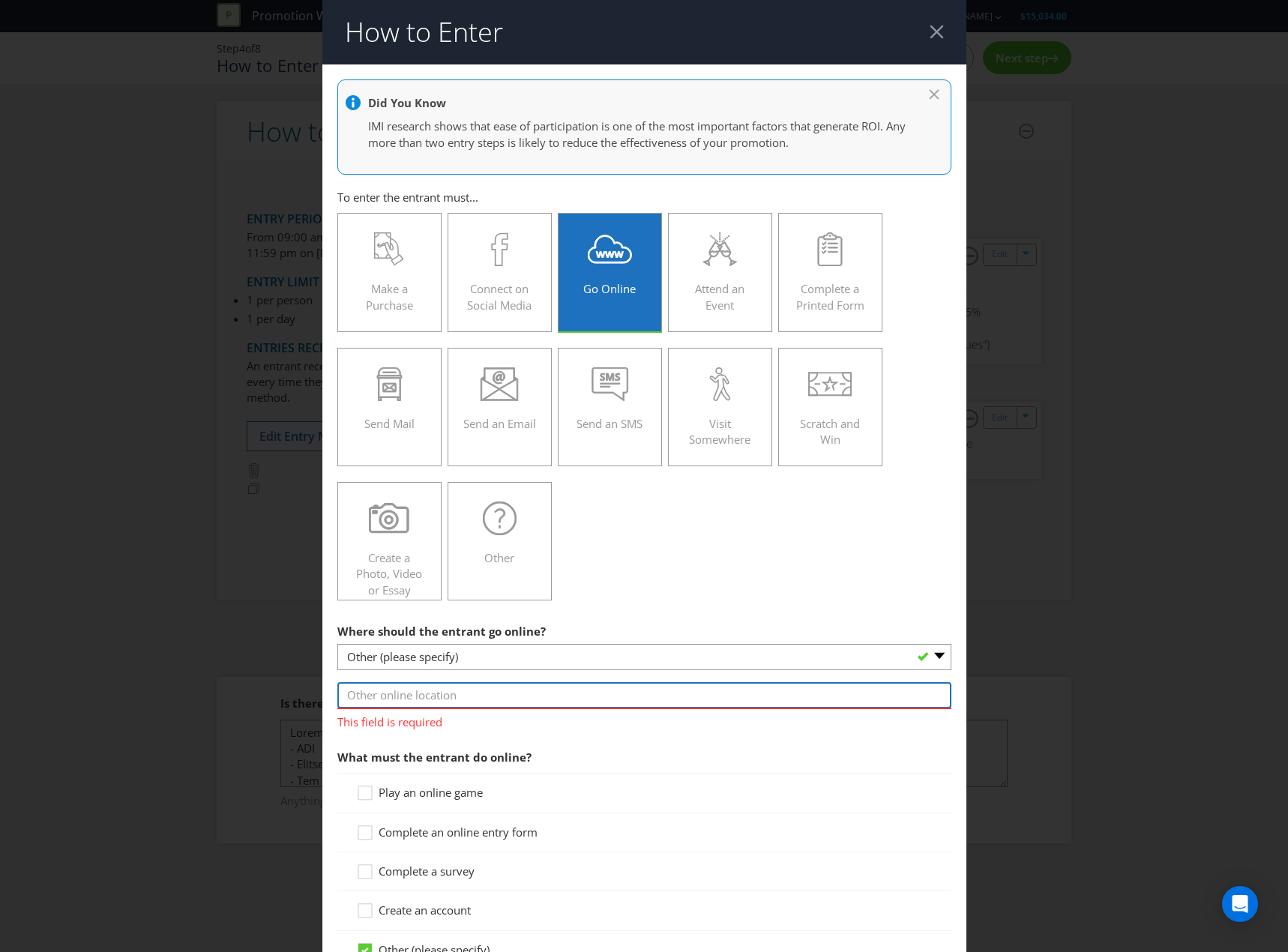
click at [599, 697] on input "text" at bounding box center [644, 695] width 614 height 26
type input "On the PowerBi Platform"
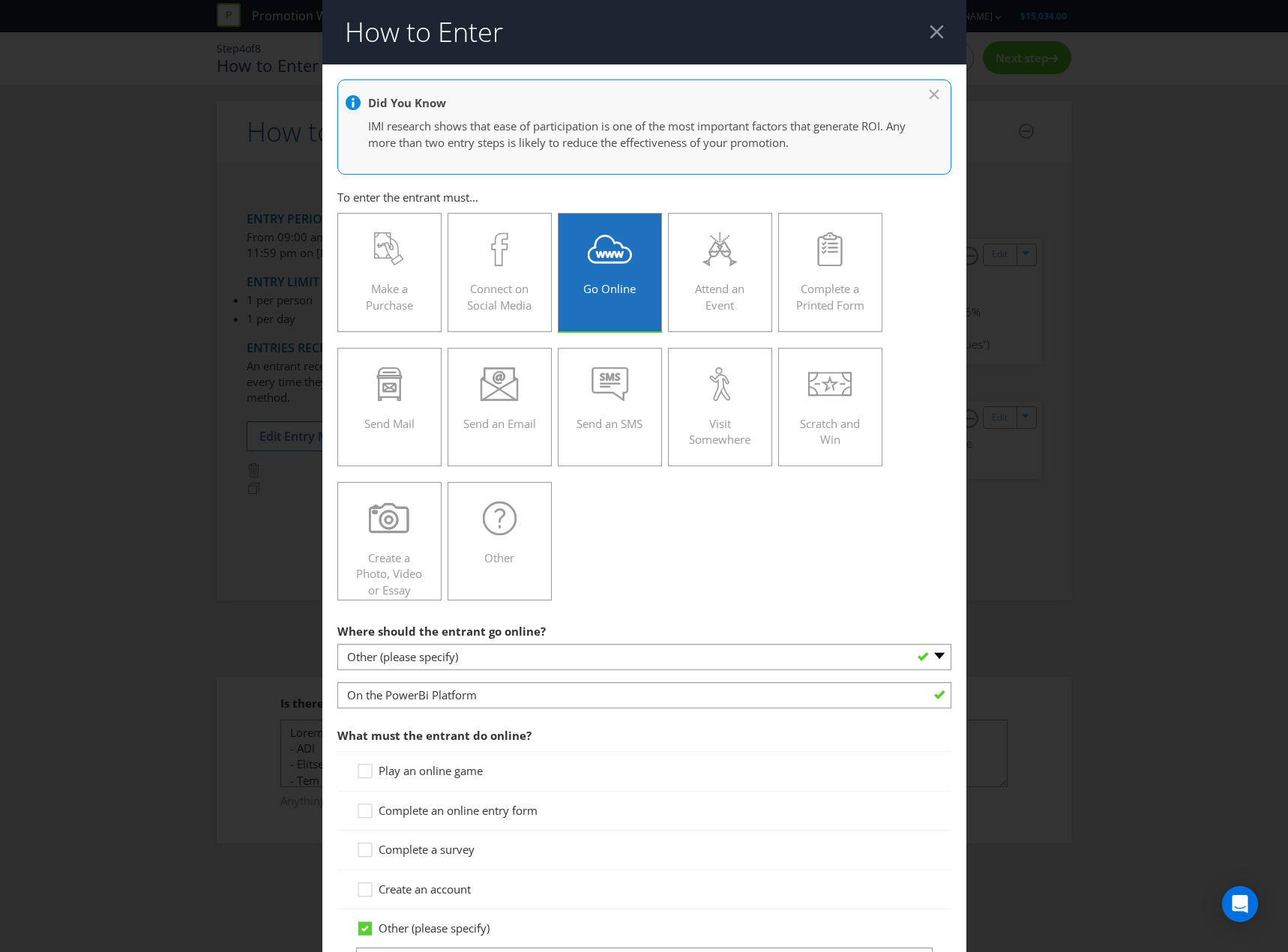
click at [766, 558] on div "Make a Purchase Connect on Social Media Go Online Attend an Event Complete a Pr…" at bounding box center [644, 407] width 614 height 403
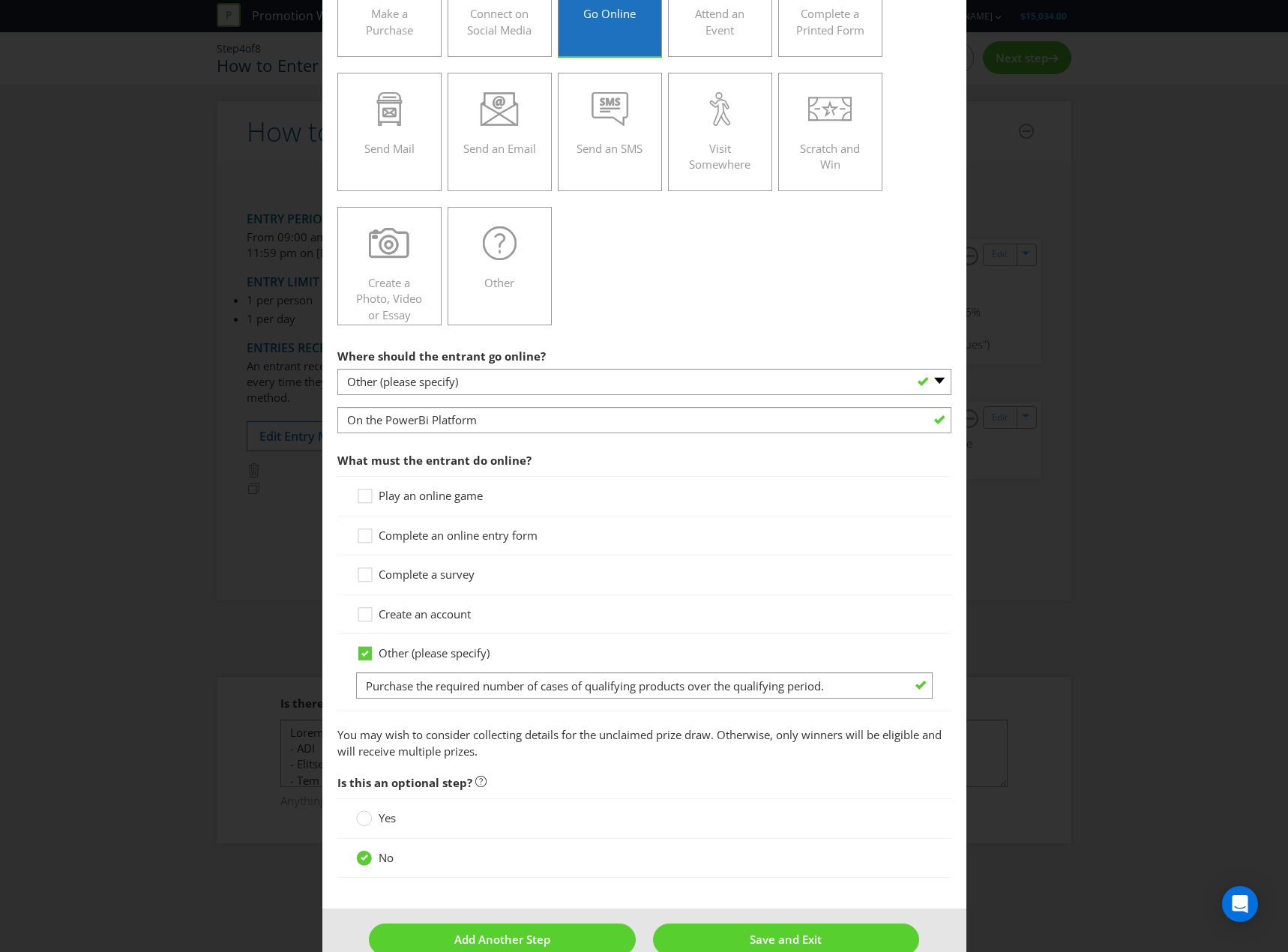
scroll to position [305, 0]
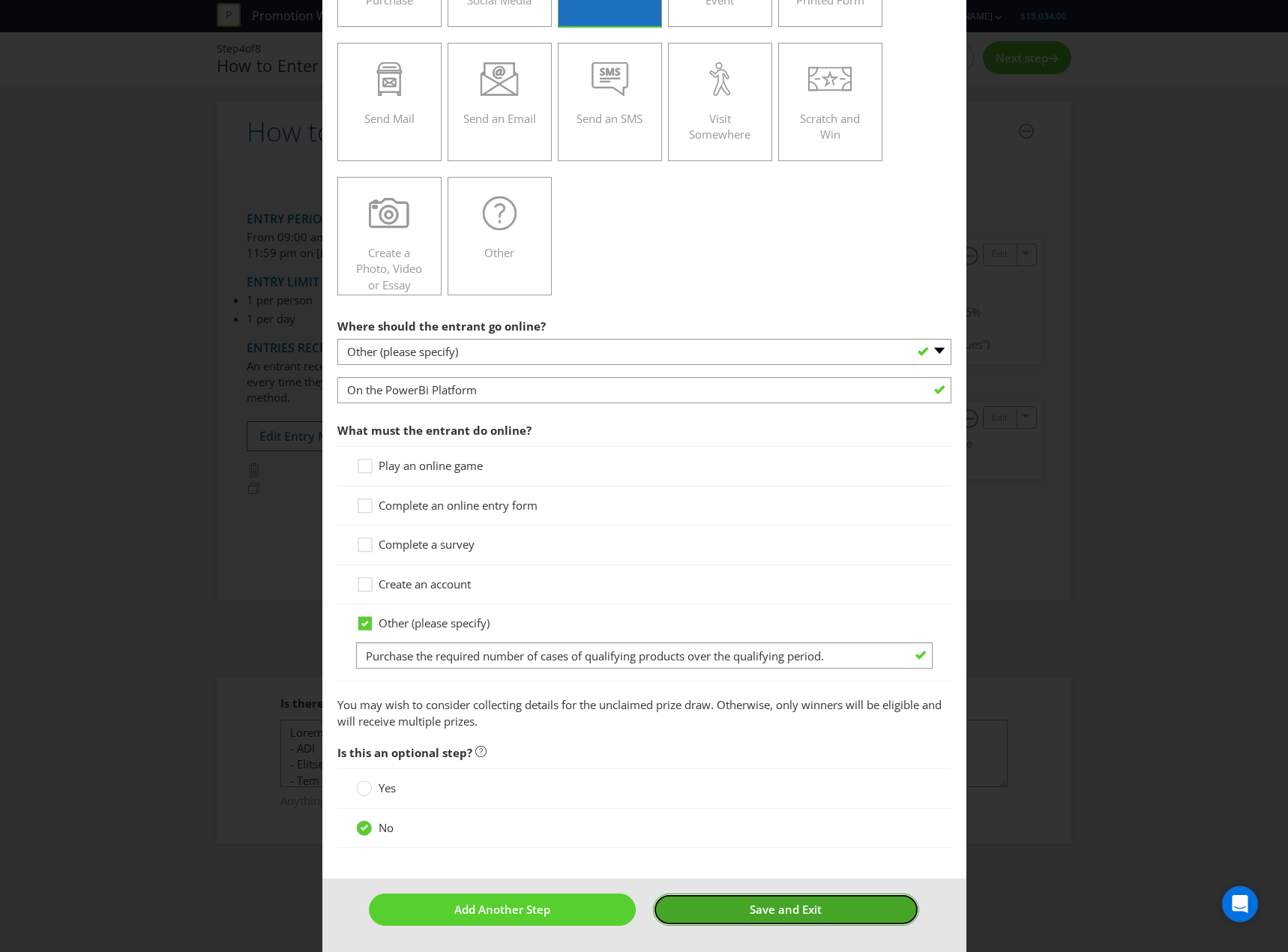
click at [866, 911] on button "Save and Exit" at bounding box center [785, 909] width 266 height 33
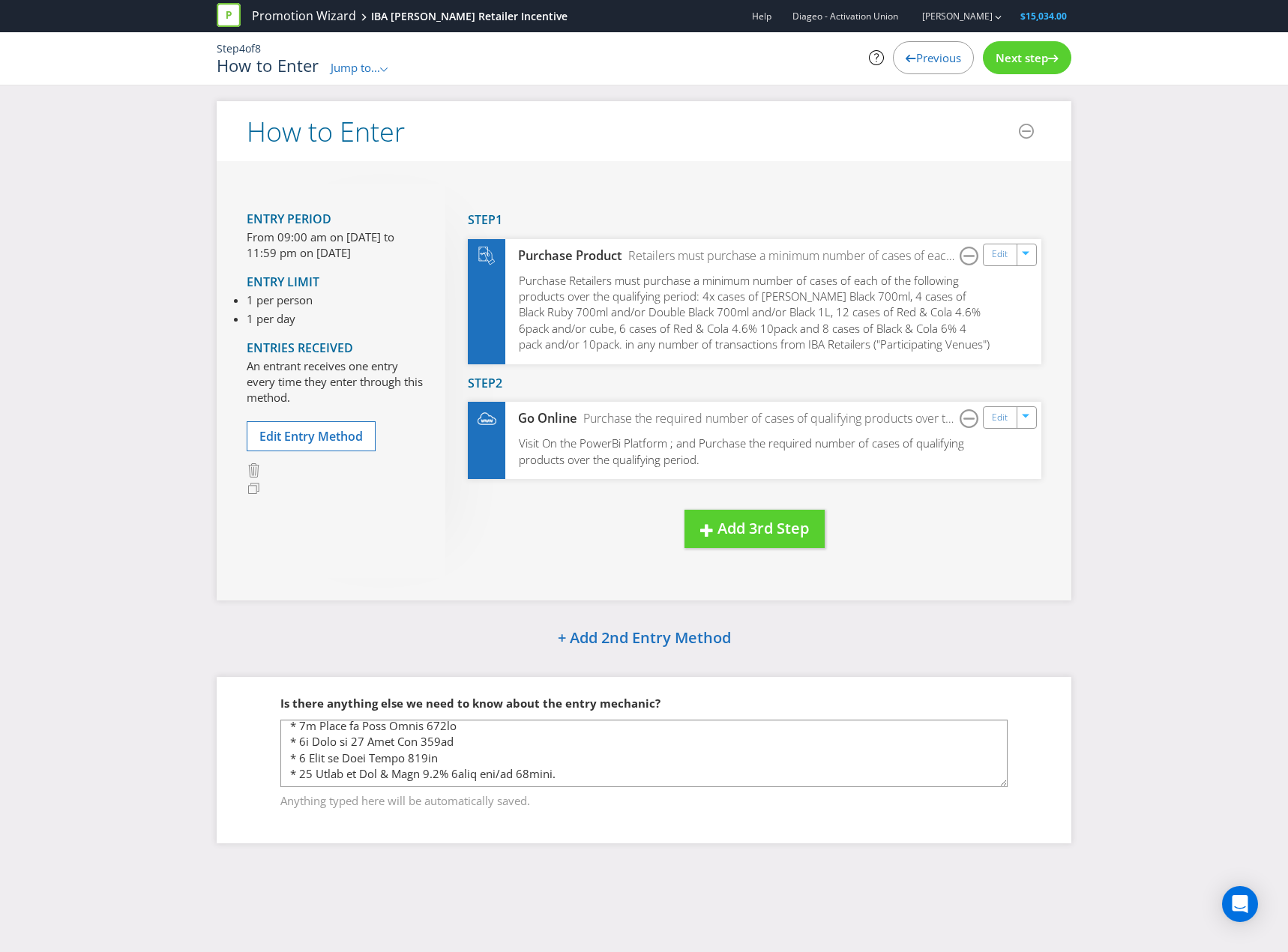
scroll to position [441, 0]
drag, startPoint x: 1040, startPoint y: 79, endPoint x: 1040, endPoint y: 66, distance: 13.0
click at [1040, 78] on div "Step 4 of 8 How to Enter Jump to... .st0{fill-rule:evenodd;clip-rule:evenodd;} …" at bounding box center [644, 59] width 877 height 52
click at [1041, 62] on span "Next step" at bounding box center [1021, 58] width 52 height 15
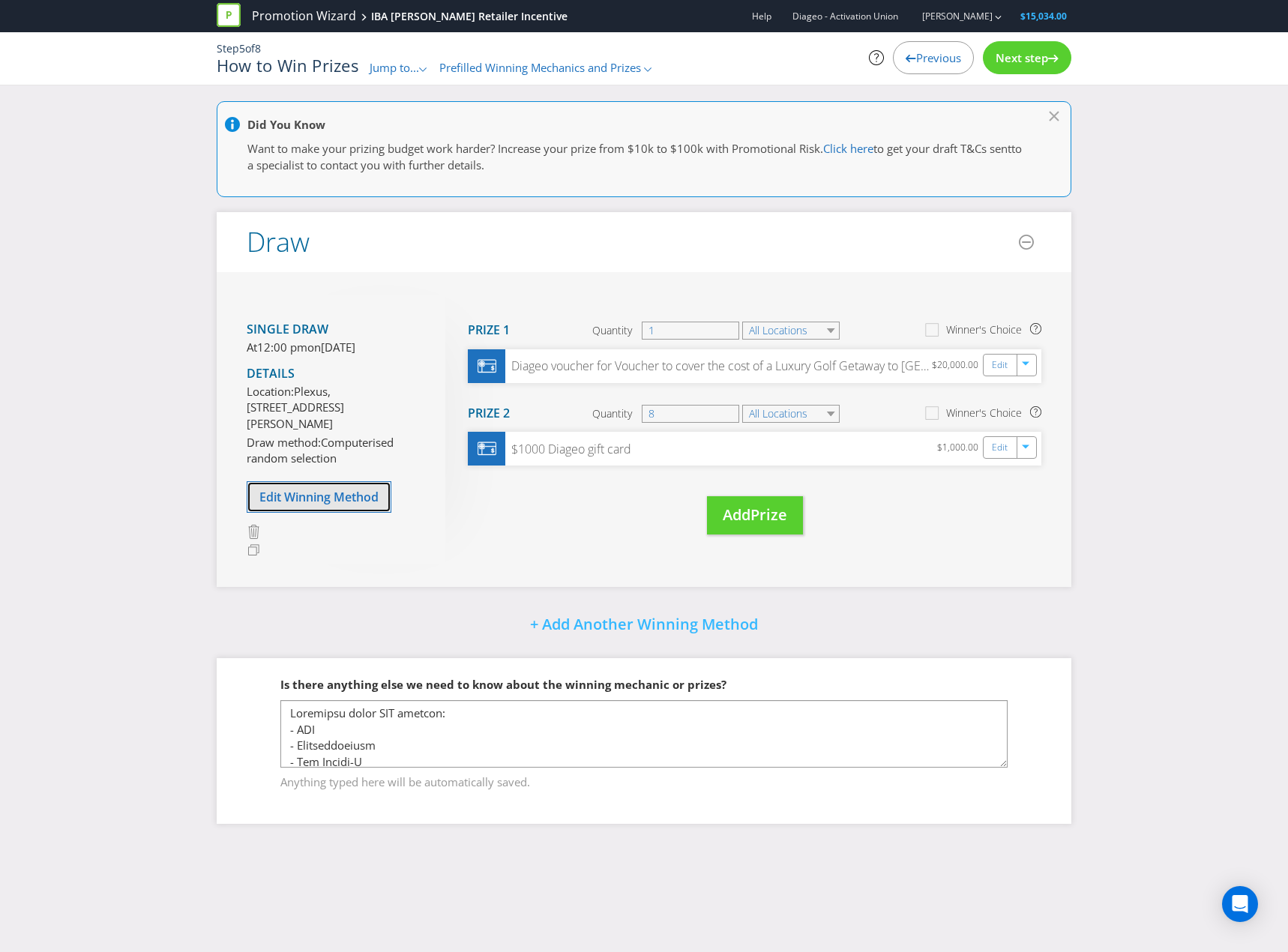
click at [343, 505] on span "Edit Winning Method" at bounding box center [319, 497] width 119 height 17
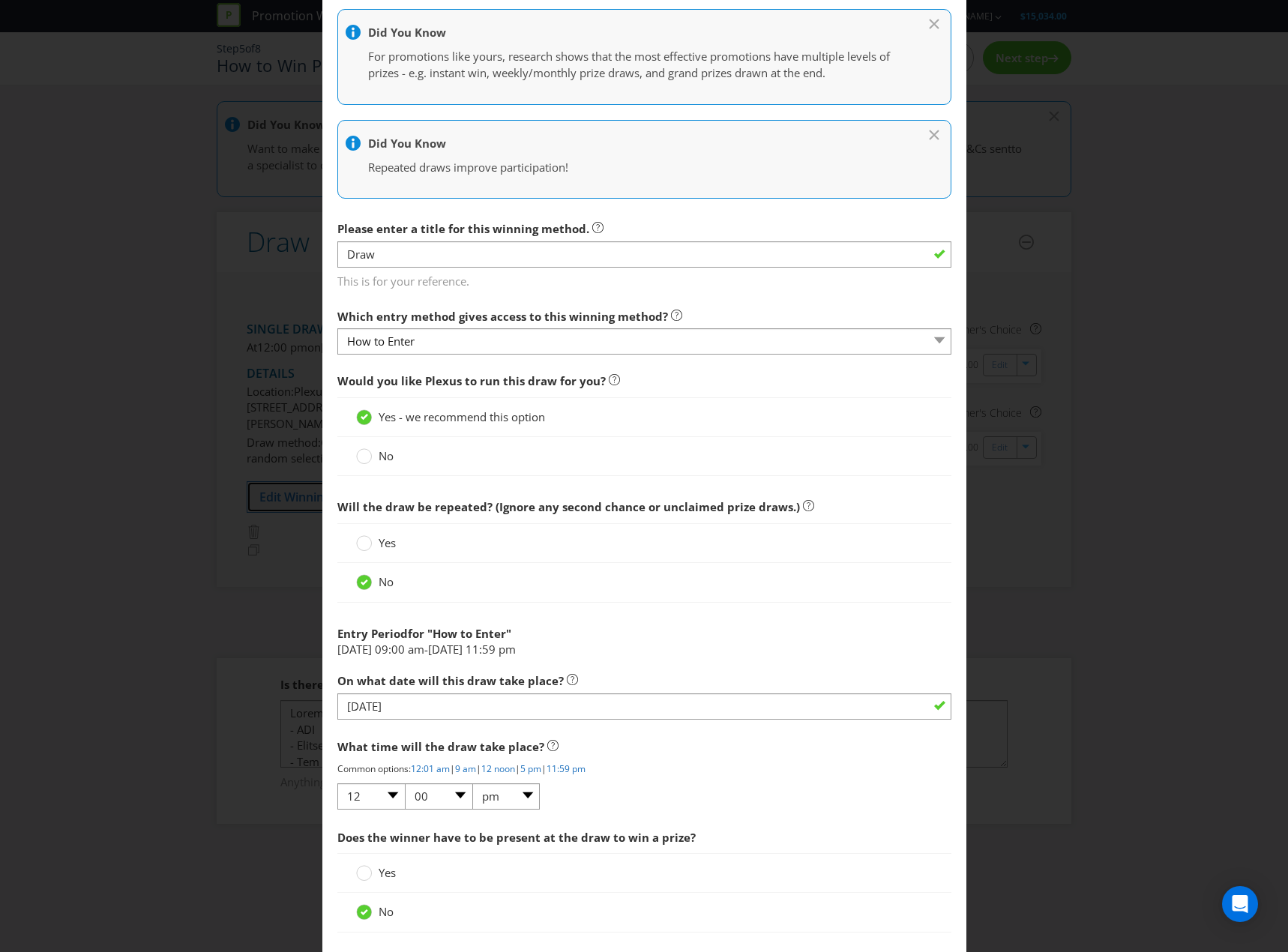
scroll to position [315, 0]
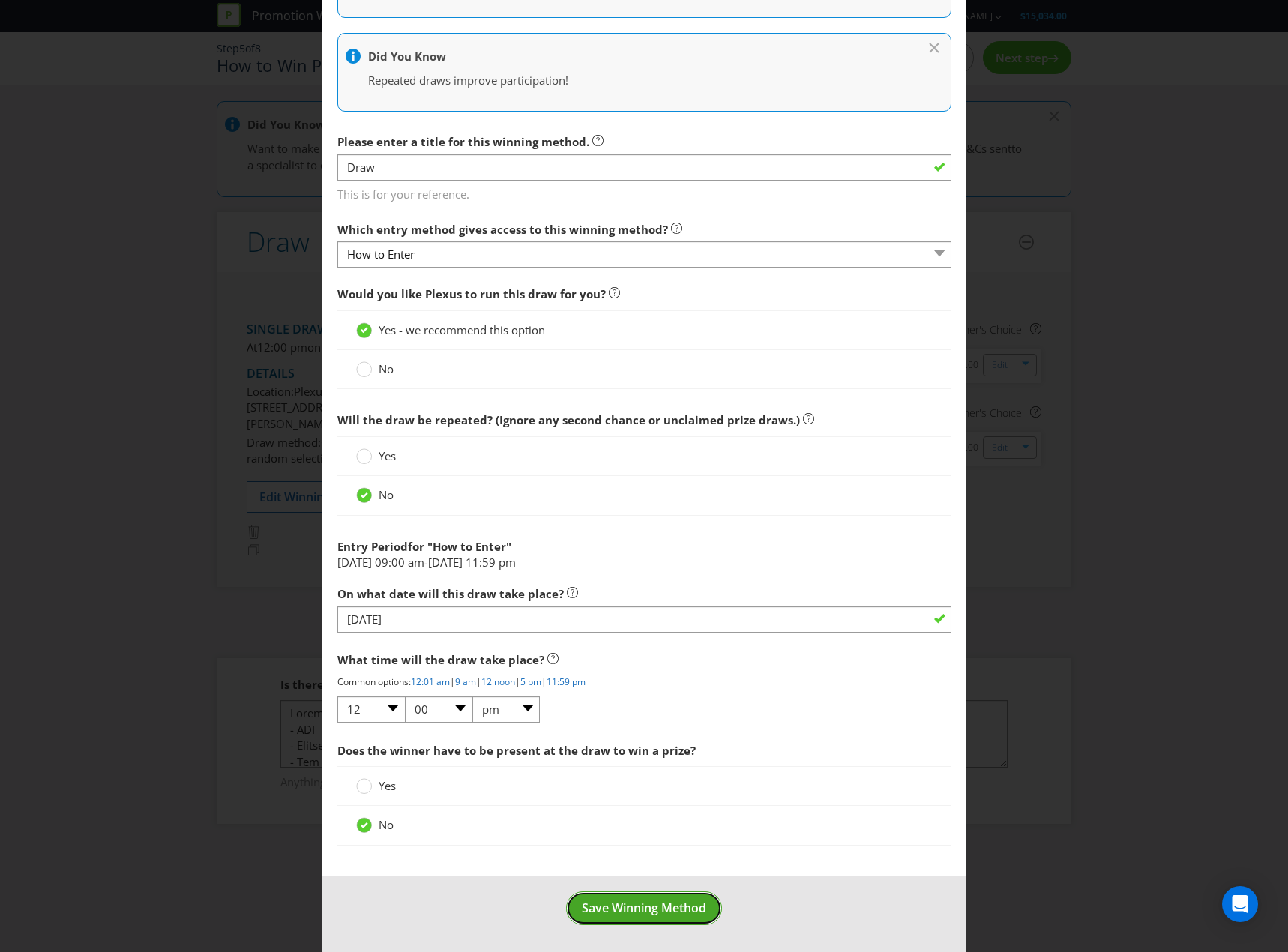
click at [663, 906] on span "Save Winning Method" at bounding box center [644, 908] width 124 height 17
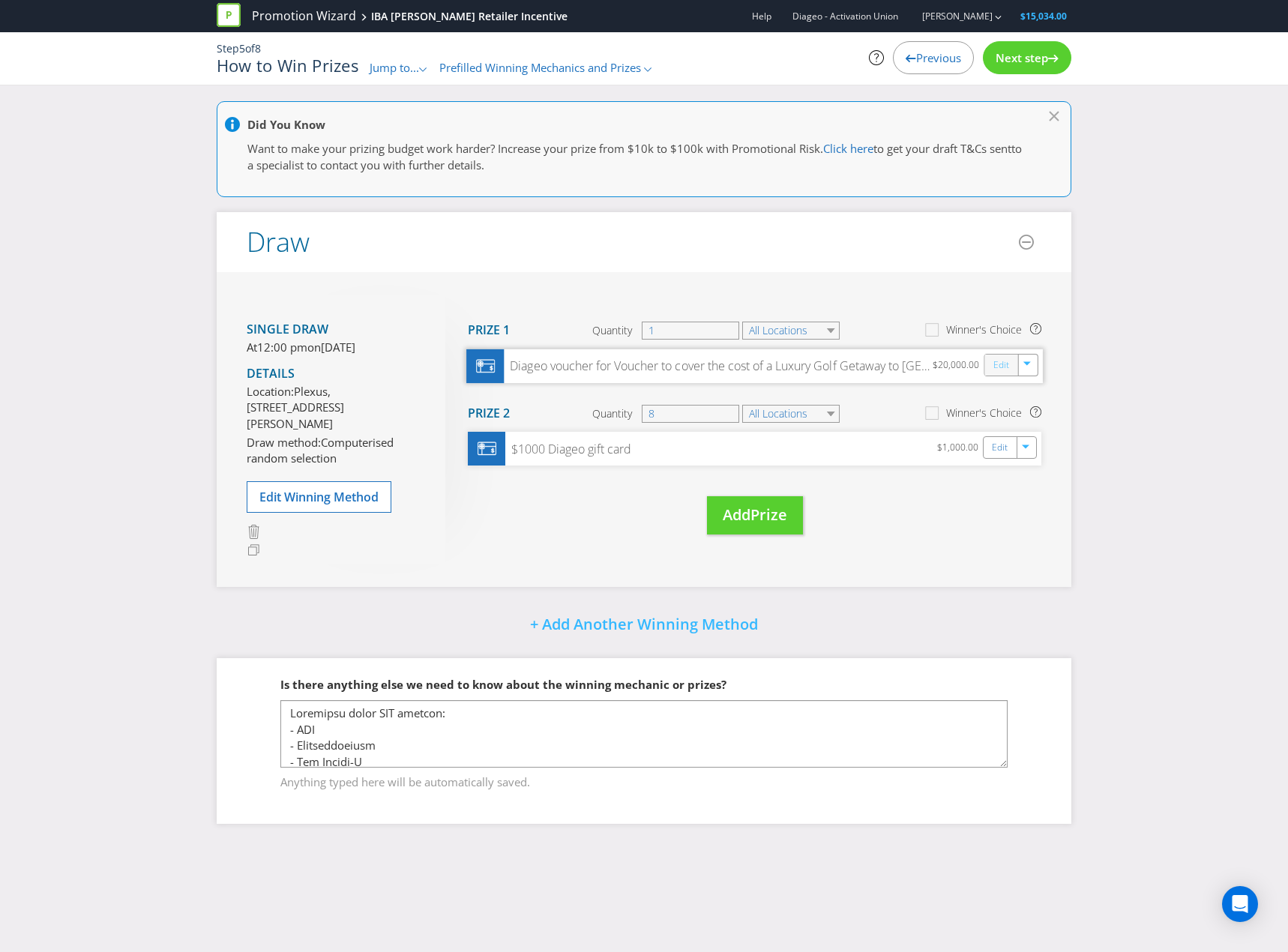
click at [1006, 369] on link "Edit" at bounding box center [1001, 365] width 16 height 17
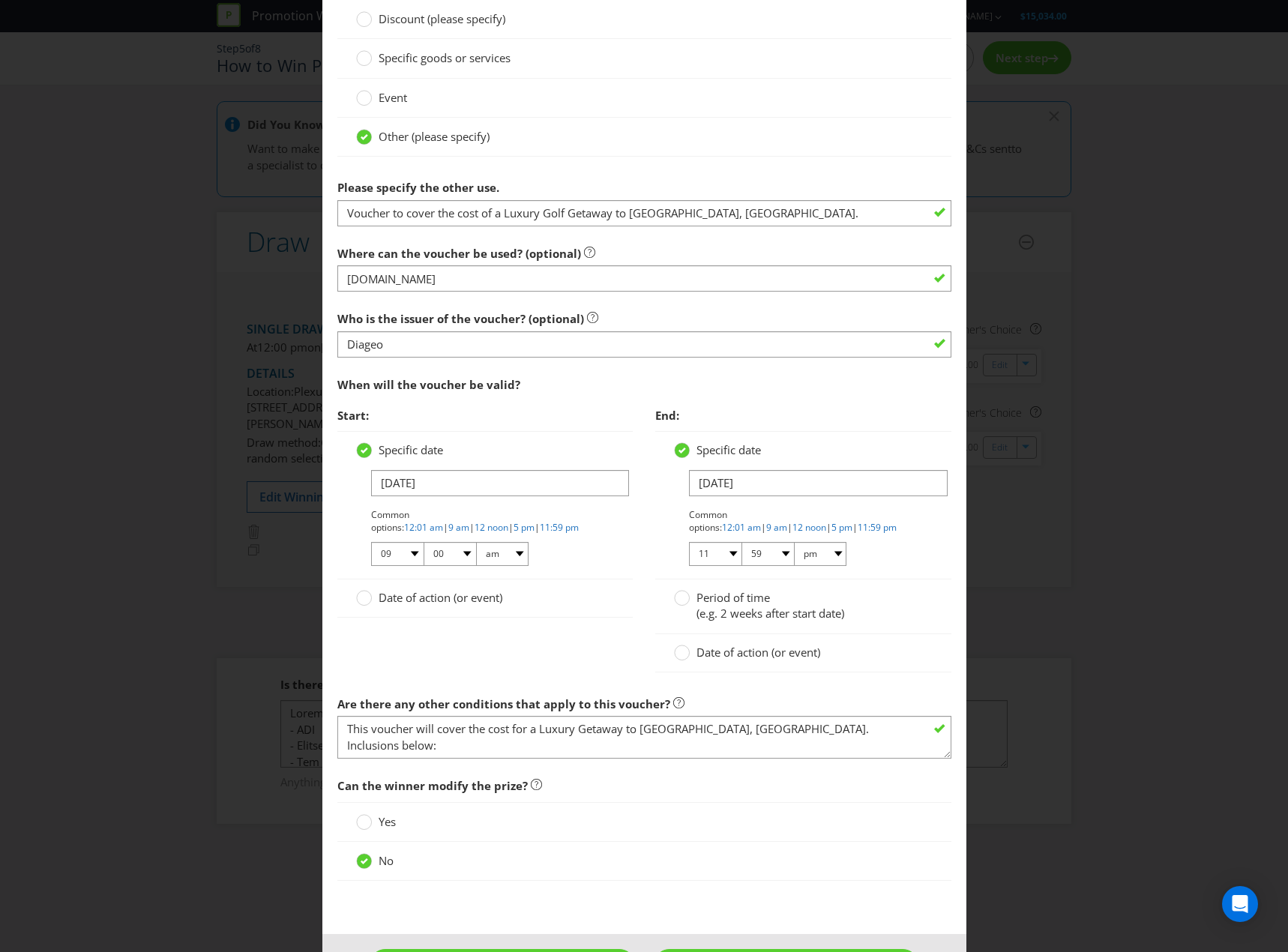
scroll to position [1574, 0]
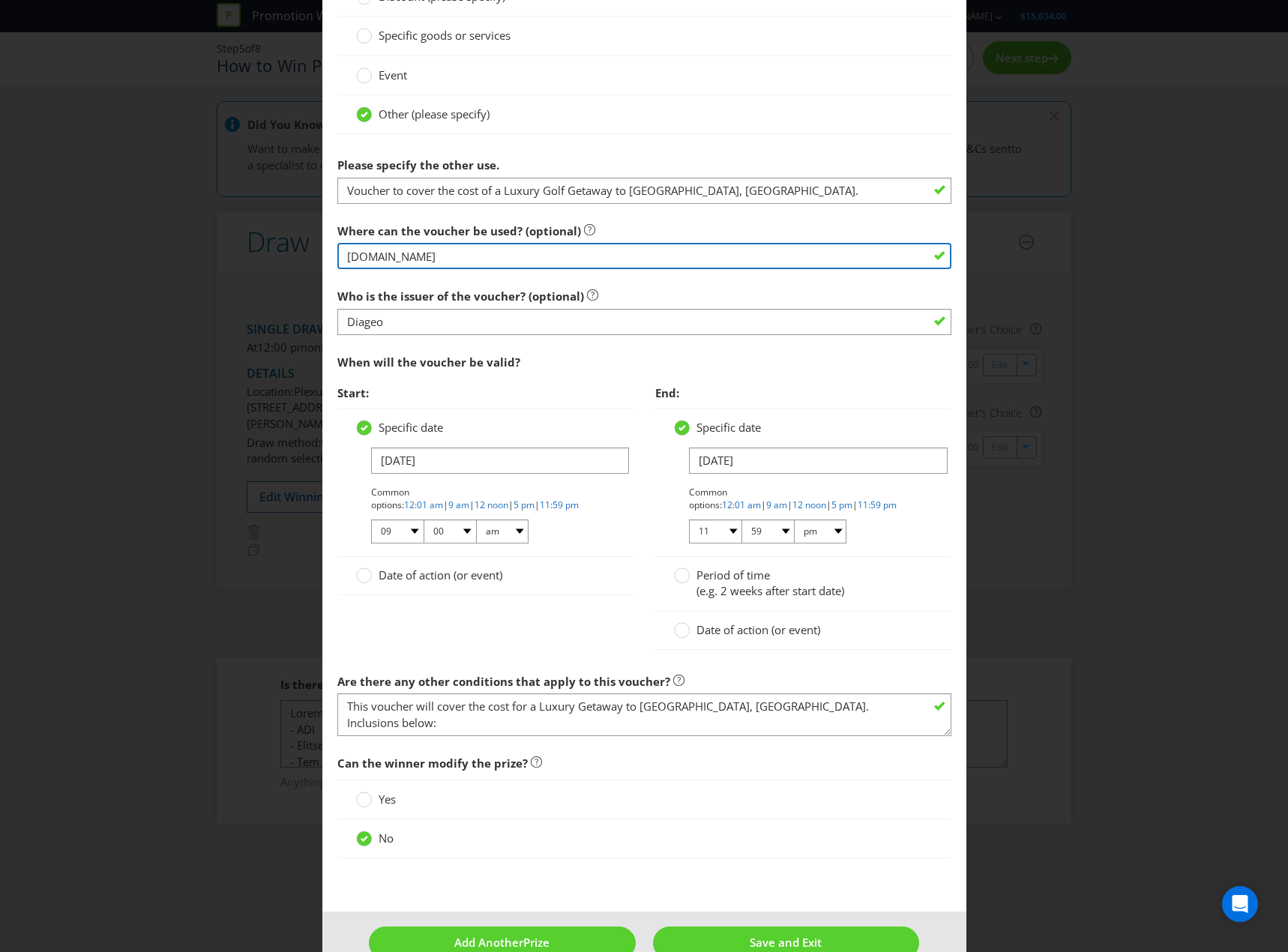
click at [616, 261] on input "[DOMAIN_NAME]" at bounding box center [644, 255] width 614 height 26
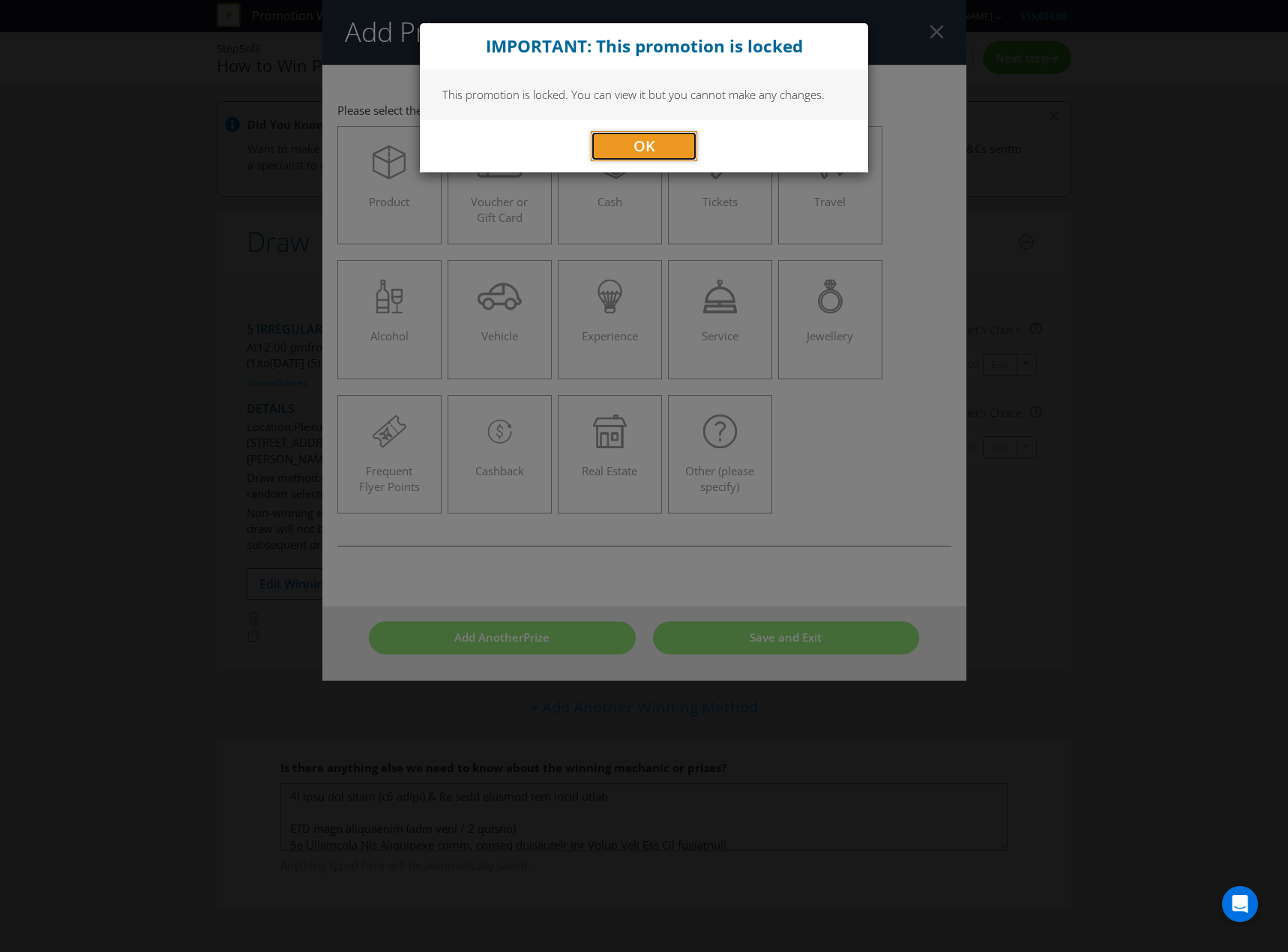
click at [678, 144] on button "OK" at bounding box center [644, 146] width 106 height 30
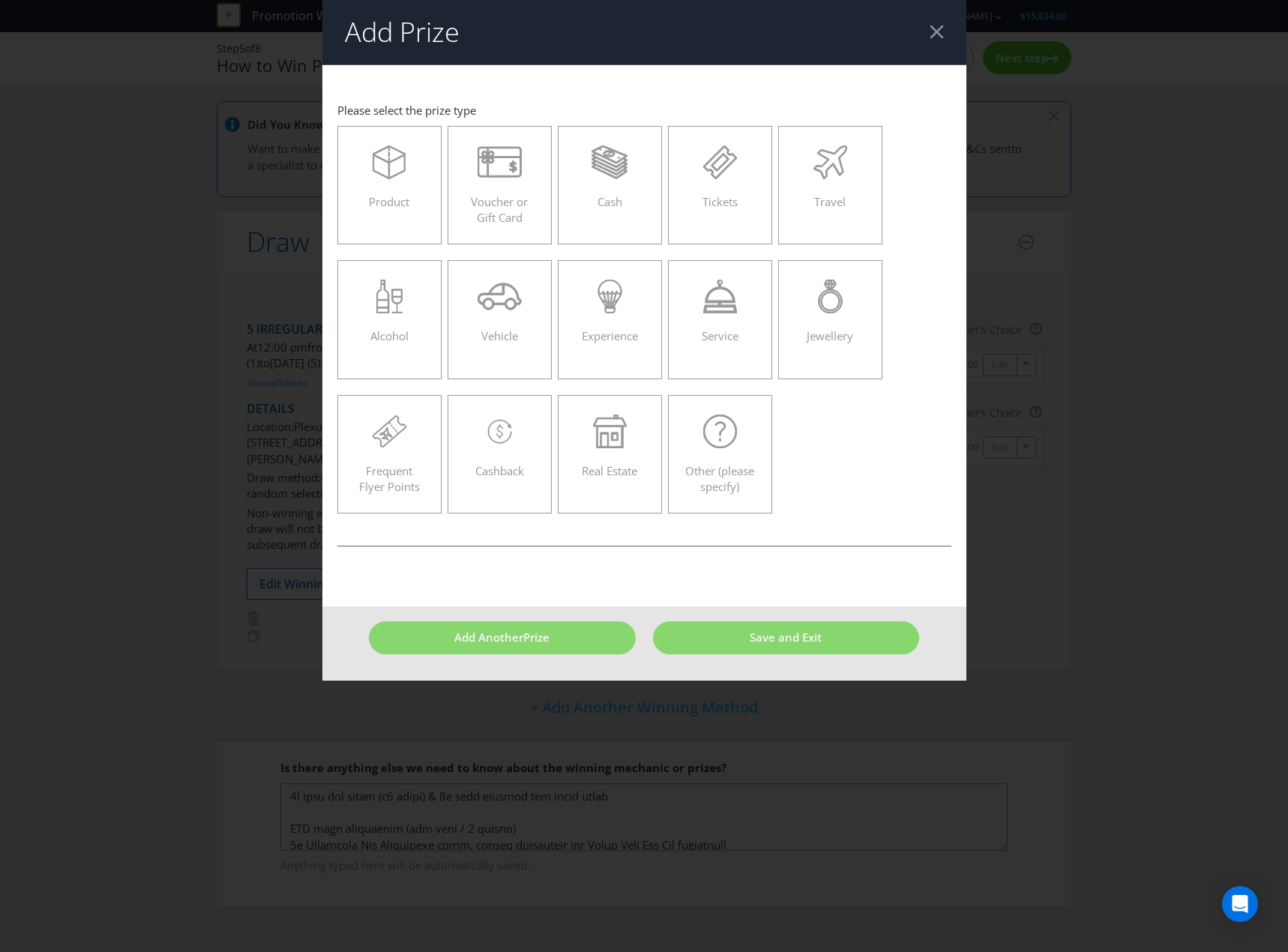
click at [933, 26] on div at bounding box center [936, 32] width 14 height 14
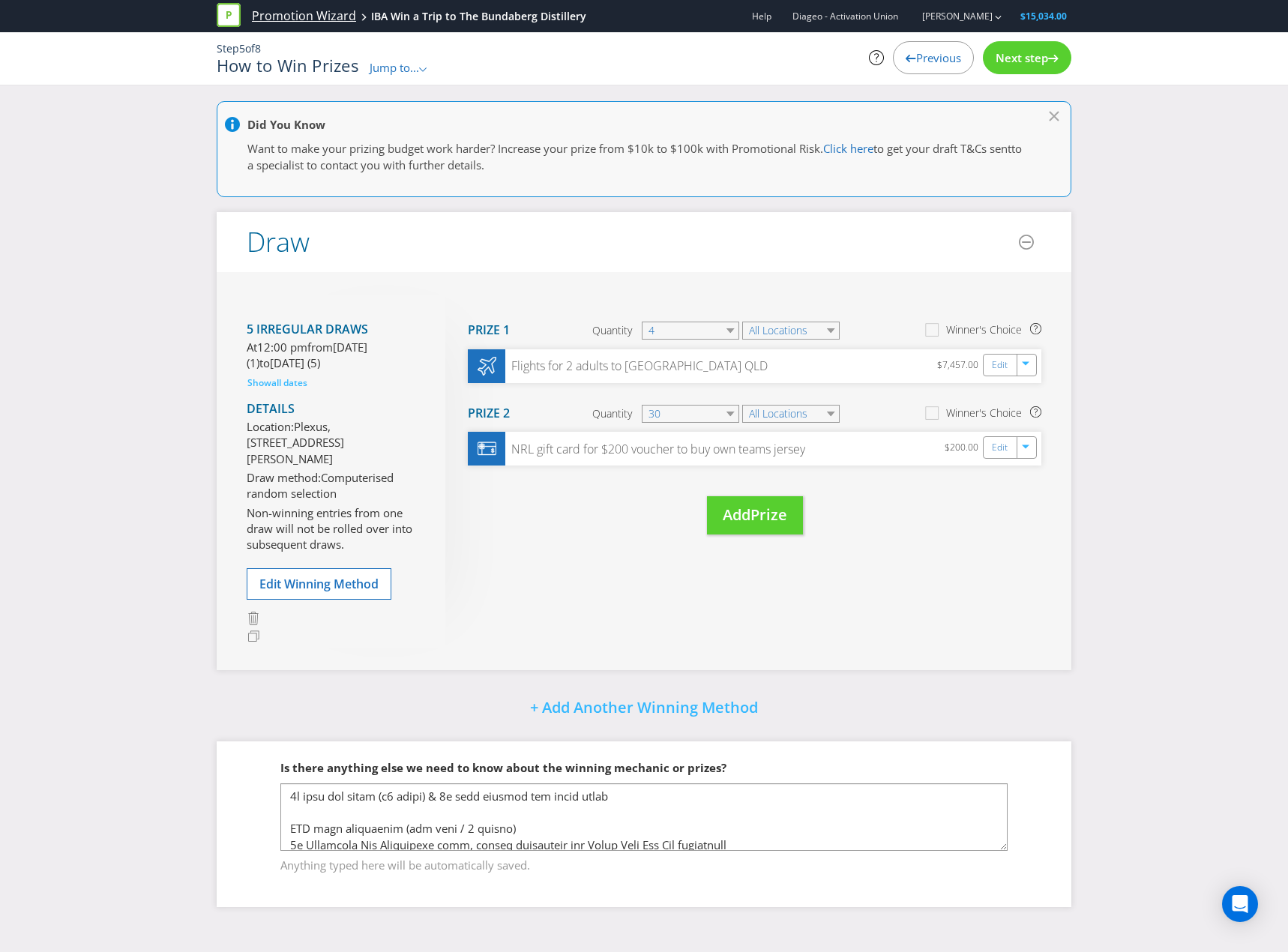
click at [294, 12] on link "Promotion Wizard" at bounding box center [304, 16] width 104 height 17
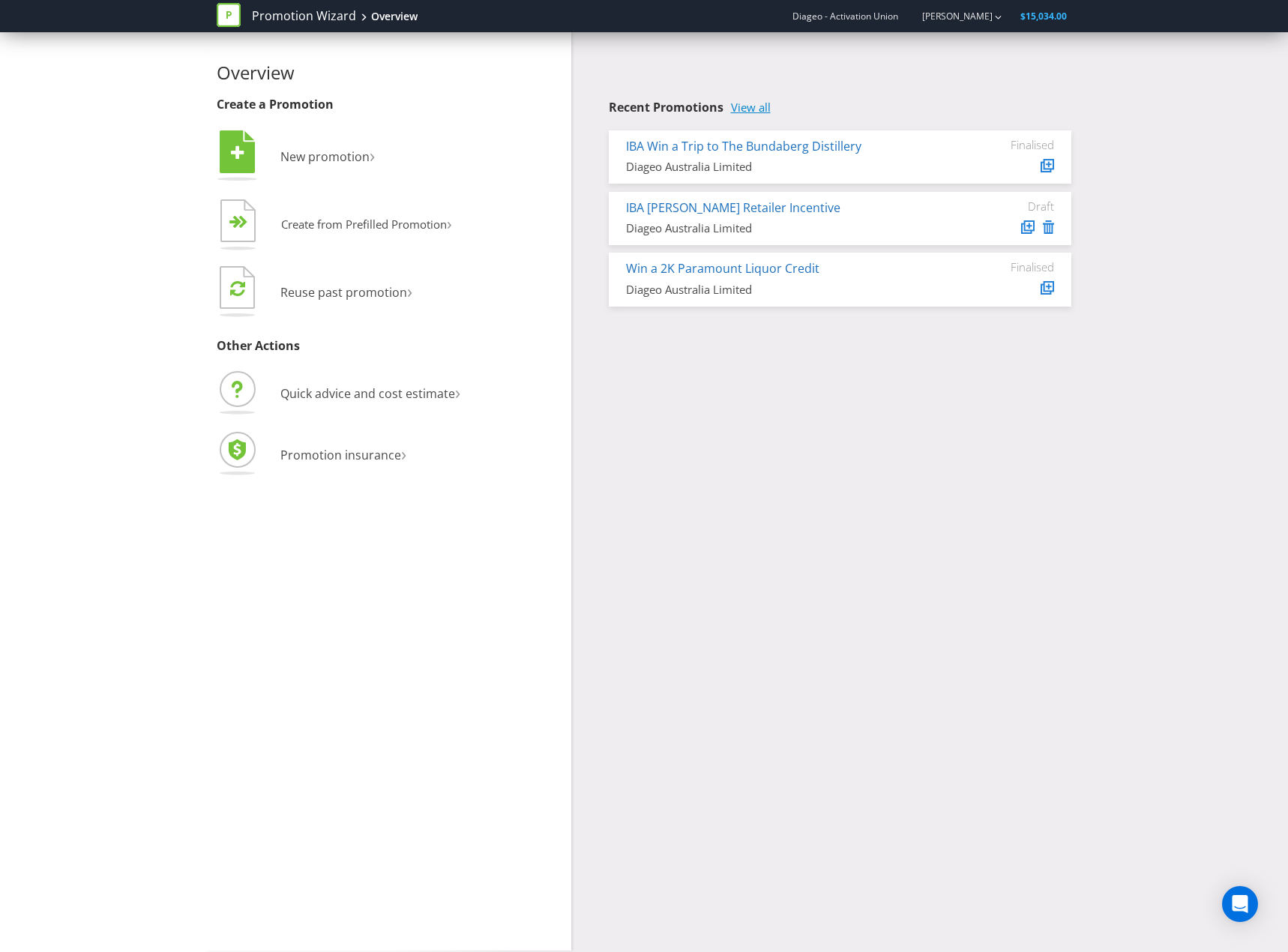
click at [764, 109] on link "View all" at bounding box center [751, 108] width 40 height 13
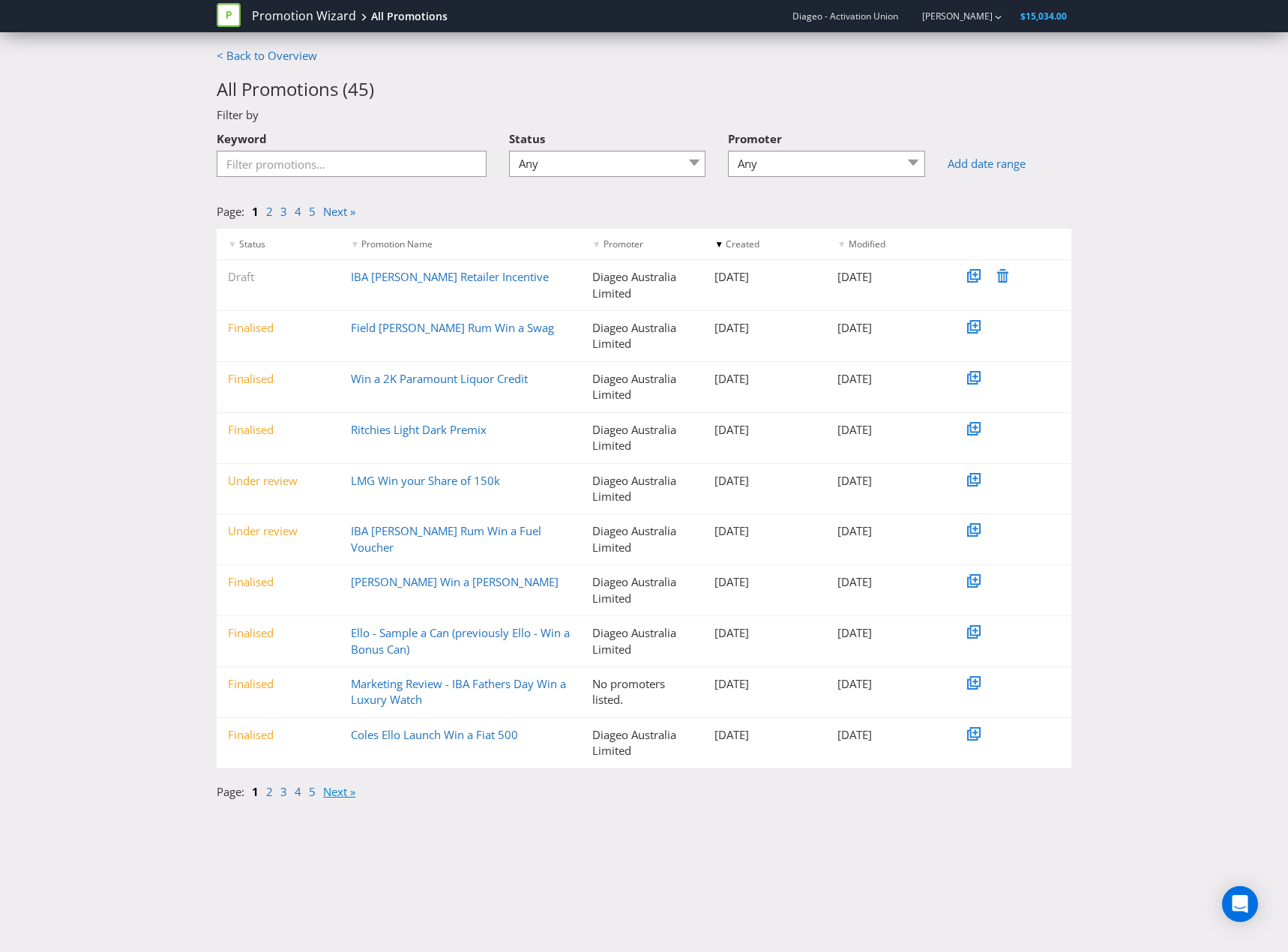
click at [345, 795] on link "Next »" at bounding box center [339, 792] width 33 height 15
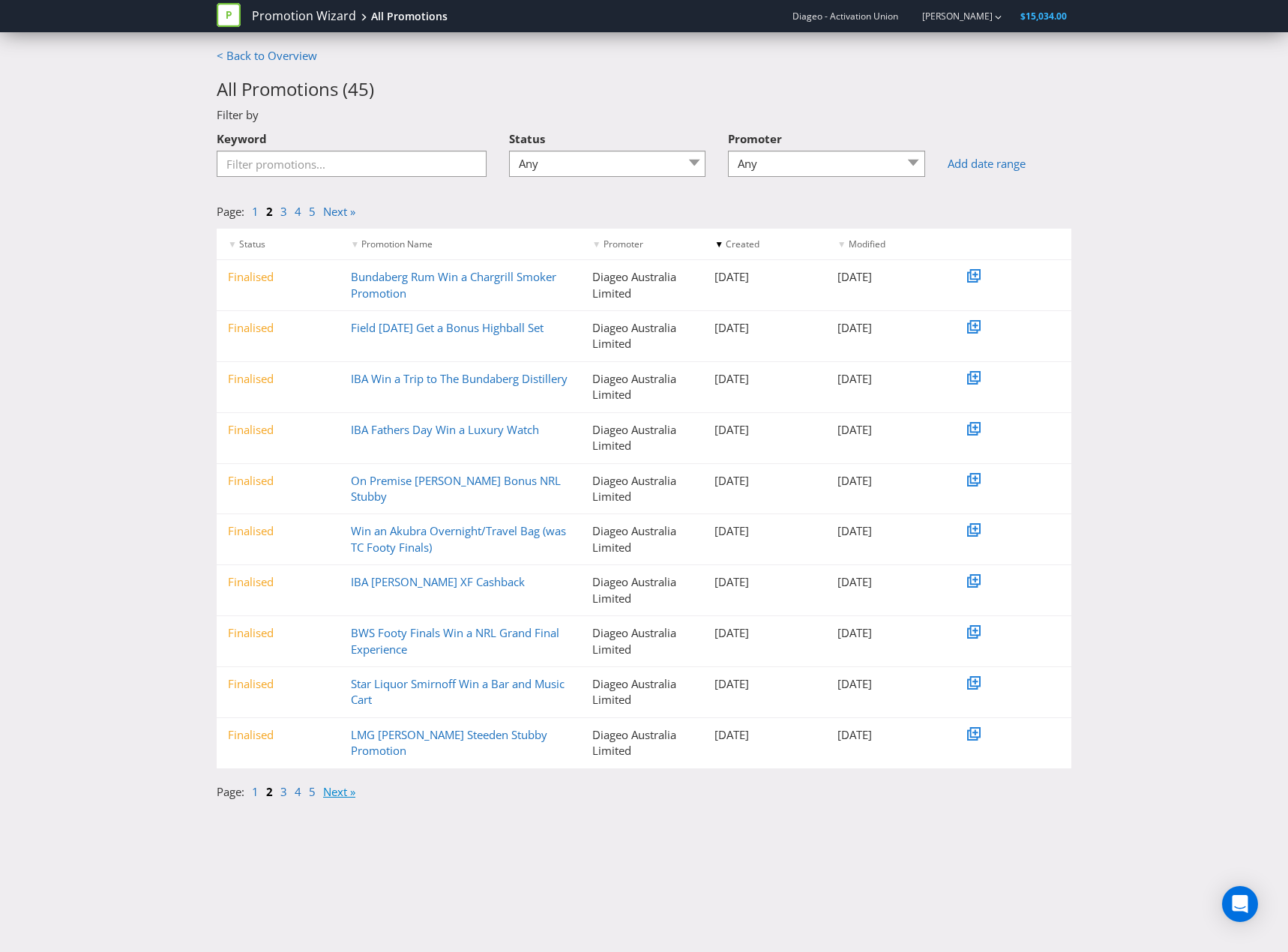
click at [342, 792] on link "Next »" at bounding box center [339, 792] width 33 height 15
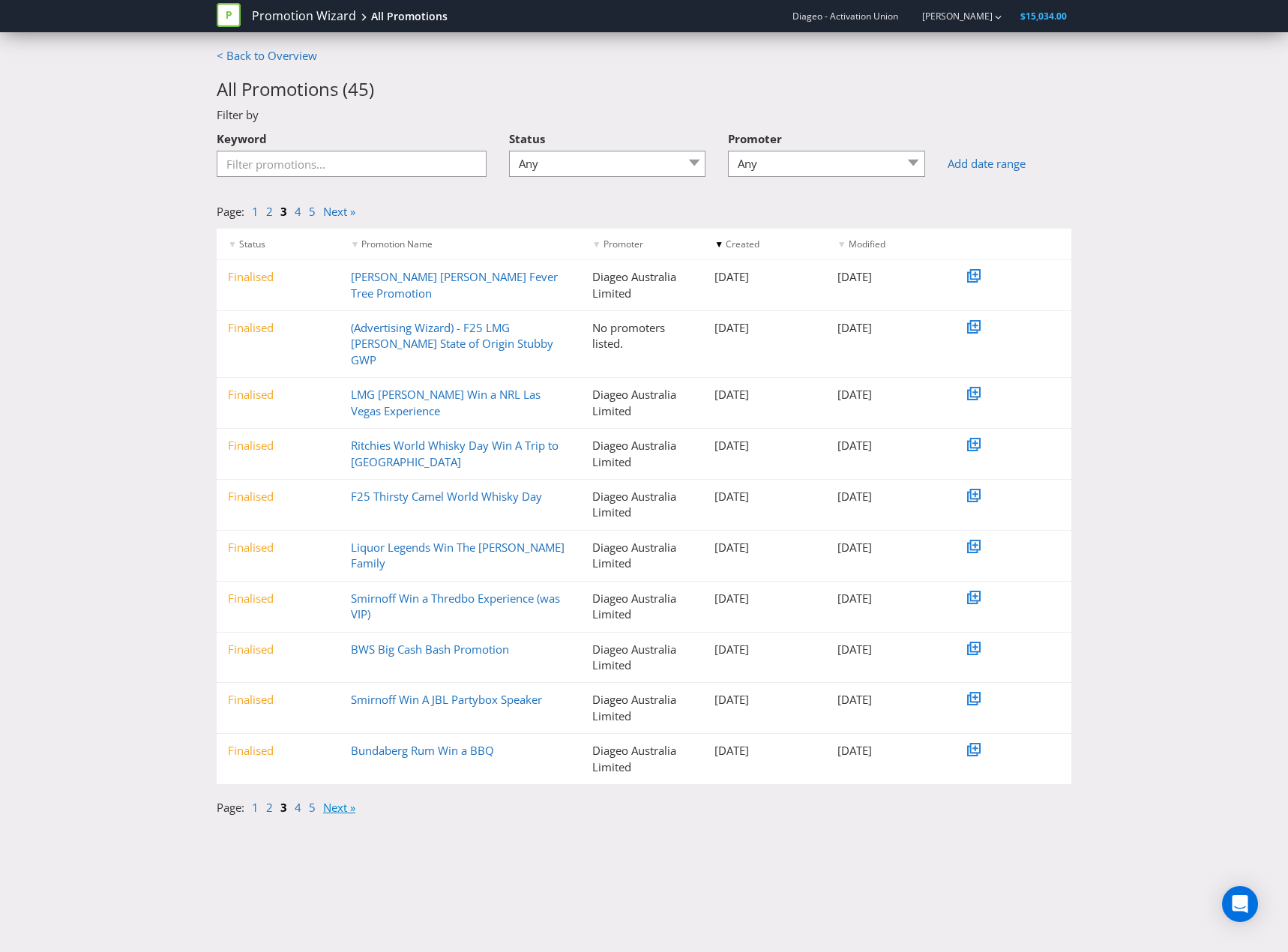
click at [342, 800] on link "Next »" at bounding box center [339, 807] width 33 height 15
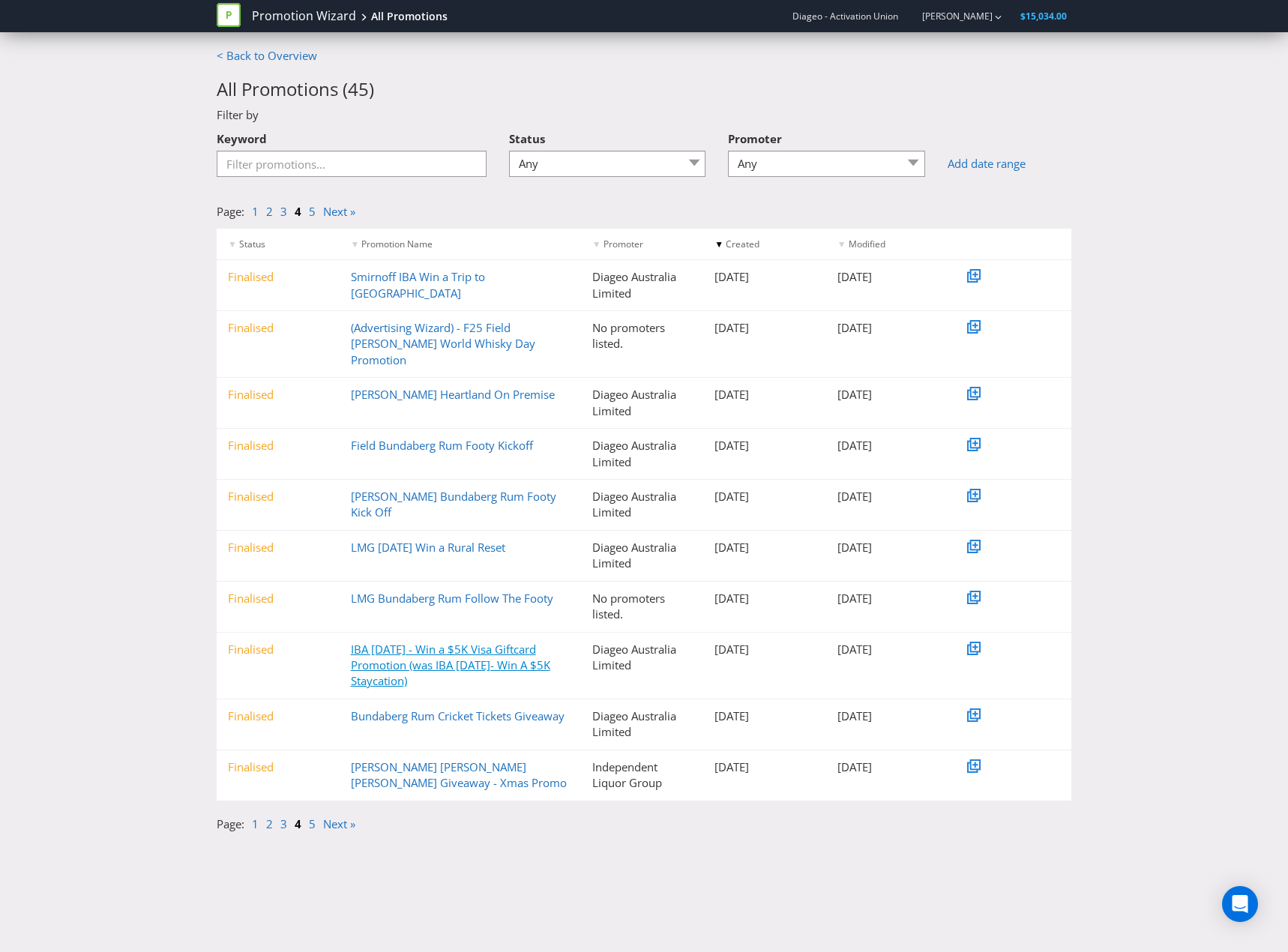
click at [439, 653] on link "IBA Easter - Win a $5K Visa Giftcard Promotion (was IBA Easter- Win A $5K Stayc…" at bounding box center [450, 665] width 200 height 48
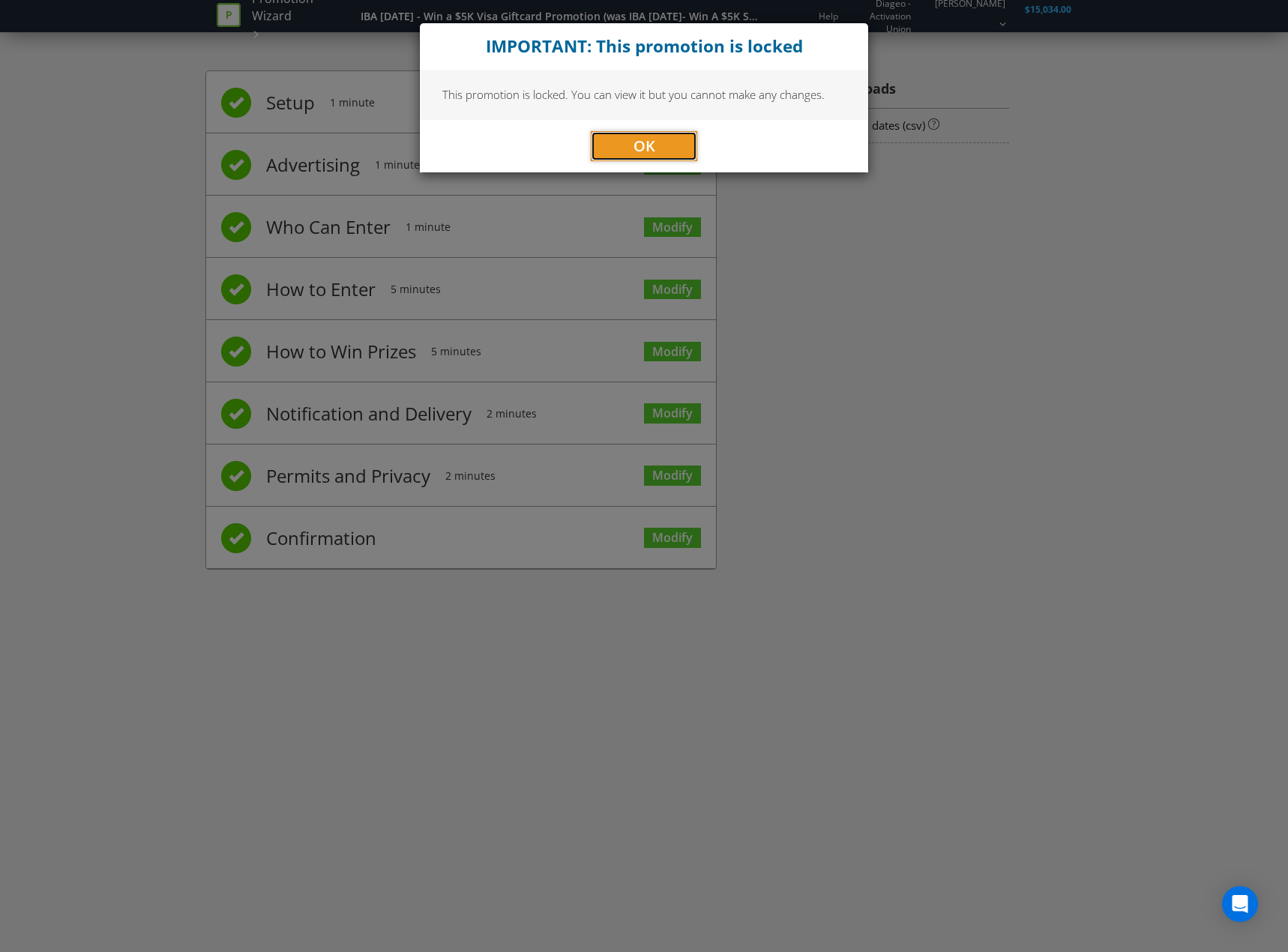
click at [664, 144] on button "OK" at bounding box center [644, 146] width 106 height 30
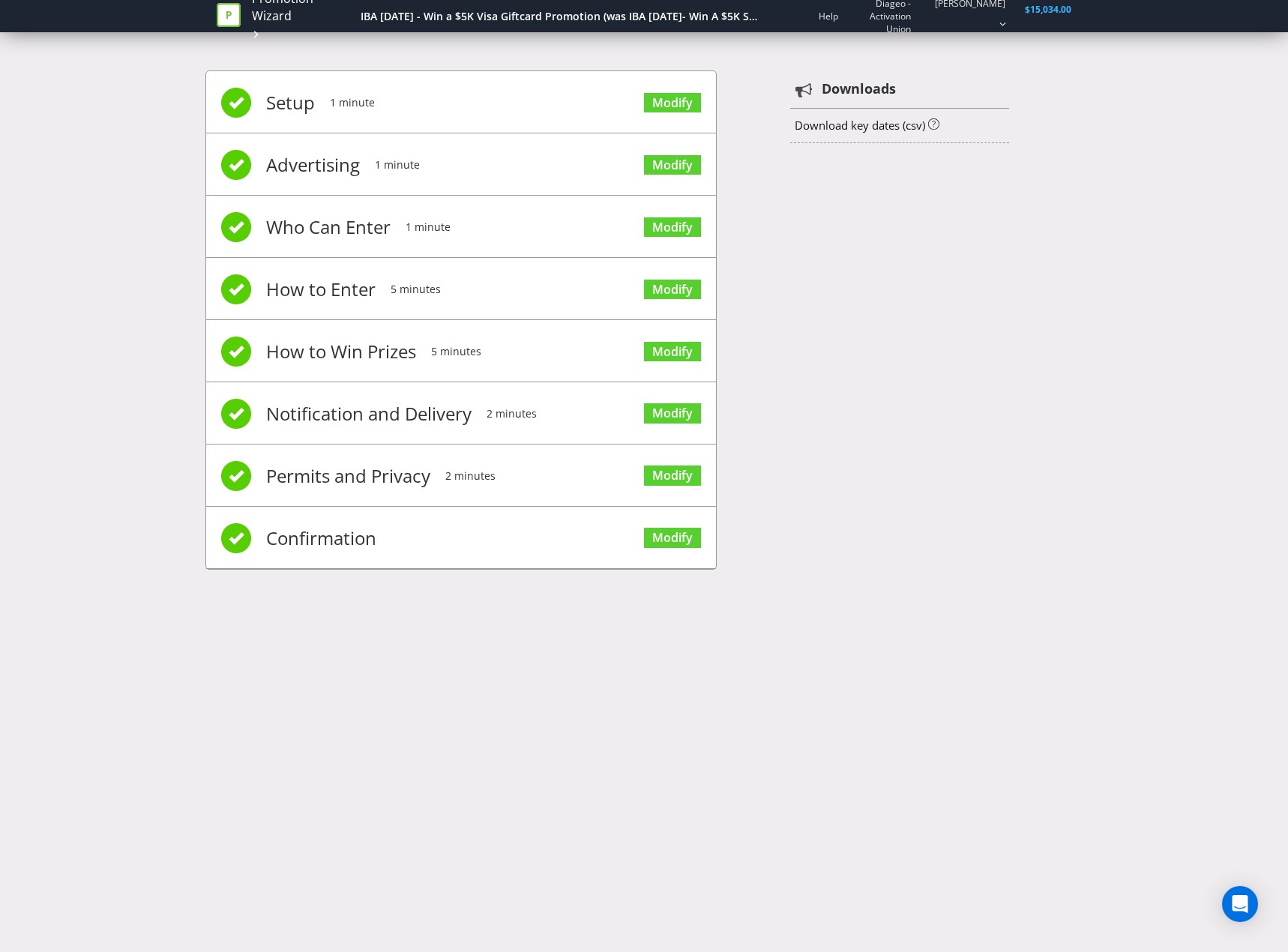
click at [889, 186] on div "Setup 1 minute Modify Advertising 1 minute Modify Who Can Enter 1 minute Modify…" at bounding box center [644, 327] width 877 height 559
